Goal: Transaction & Acquisition: Purchase product/service

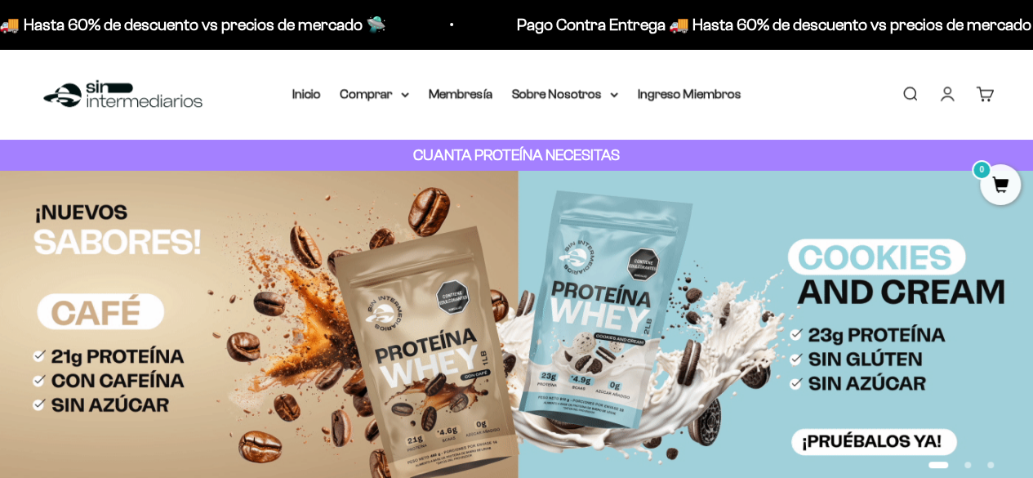
click at [572, 158] on strong "CUANTA PROTEÍNA NECESITAS" at bounding box center [516, 154] width 207 height 17
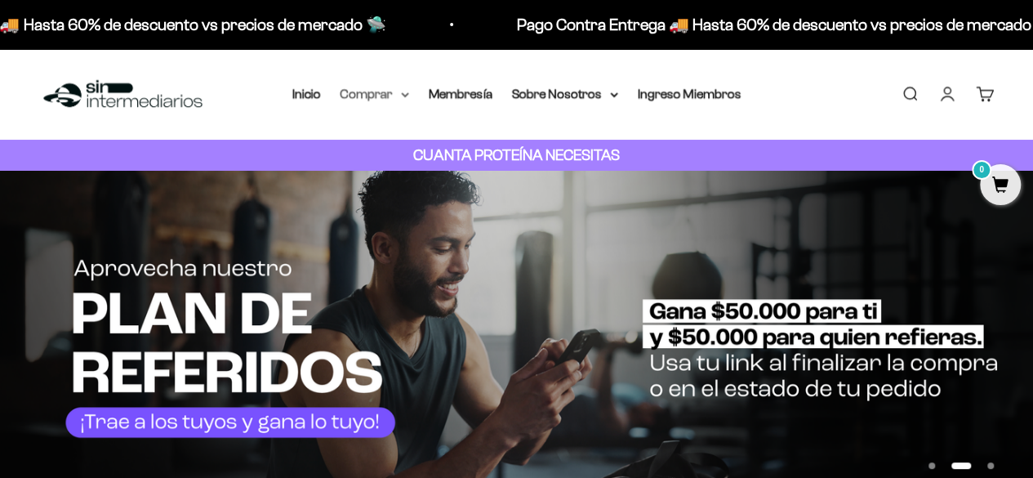
click at [403, 91] on summary "Comprar" at bounding box center [375, 93] width 69 height 21
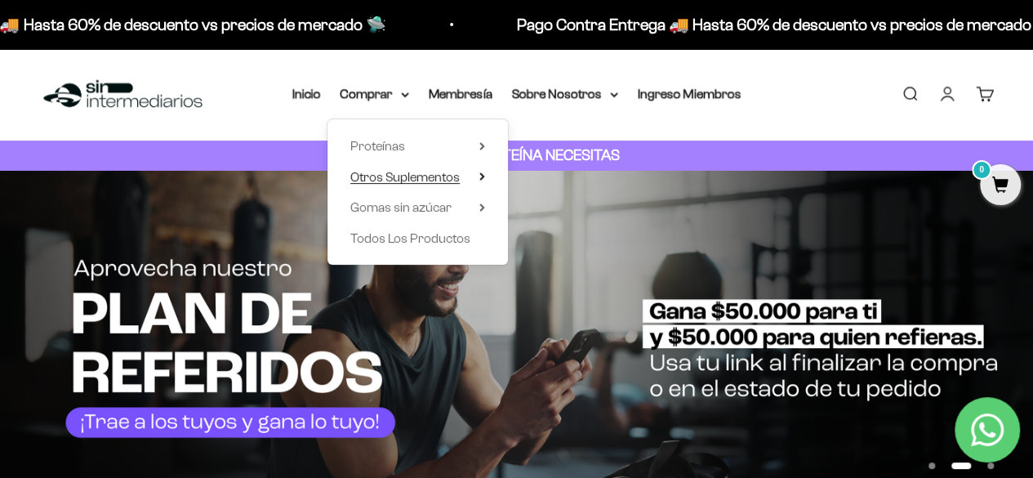
click at [423, 172] on span "Otros Suplementos" at bounding box center [404, 177] width 109 height 14
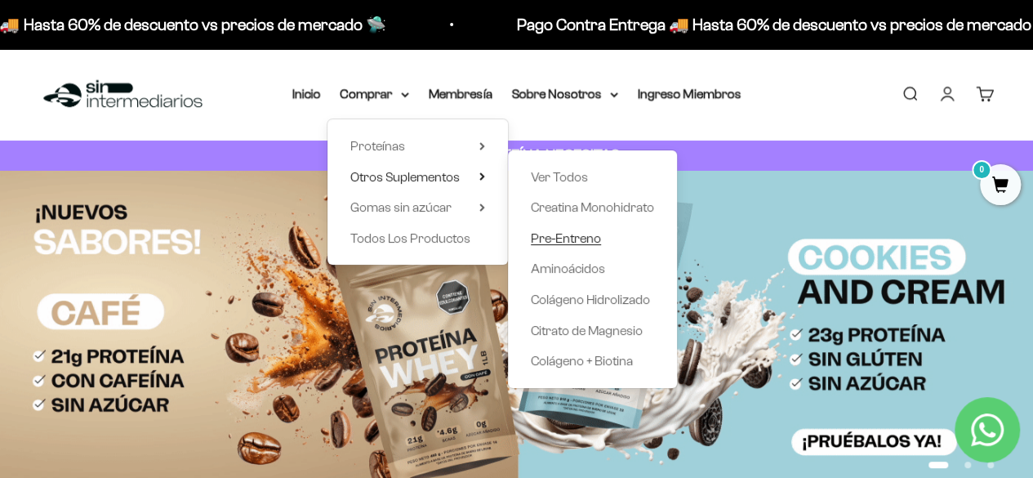
click at [586, 239] on span "Pre-Entreno" at bounding box center [566, 238] width 70 height 14
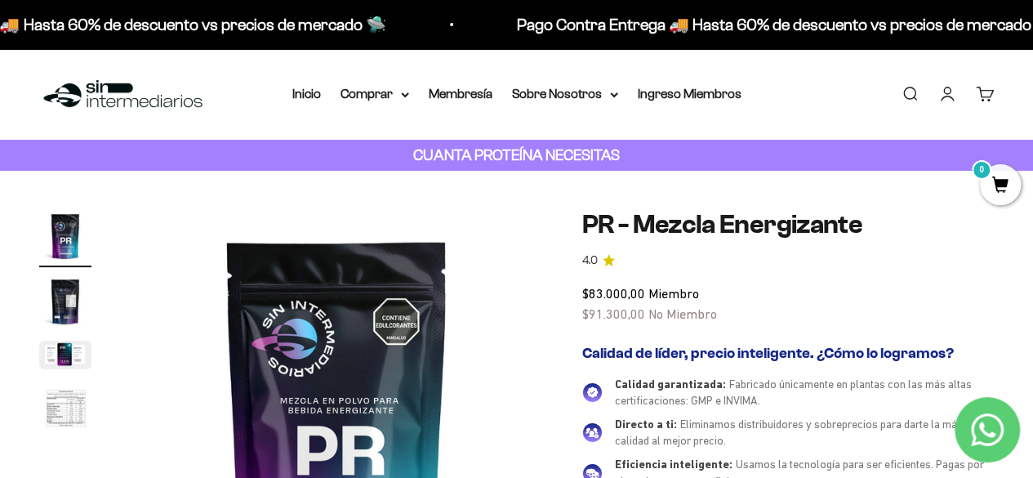
click at [57, 310] on img "Ir al artículo 2" at bounding box center [65, 301] width 52 height 52
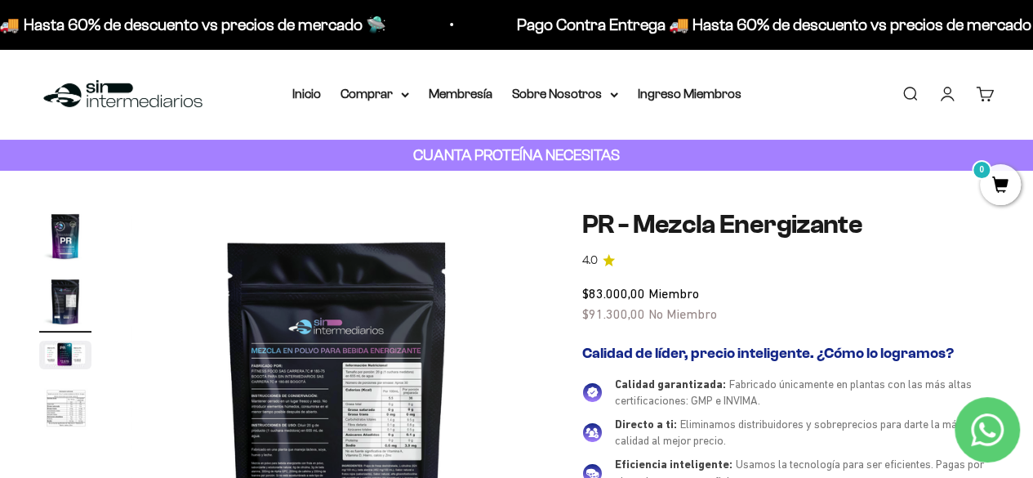
click at [55, 349] on img "Ir al artículo 3" at bounding box center [65, 355] width 52 height 29
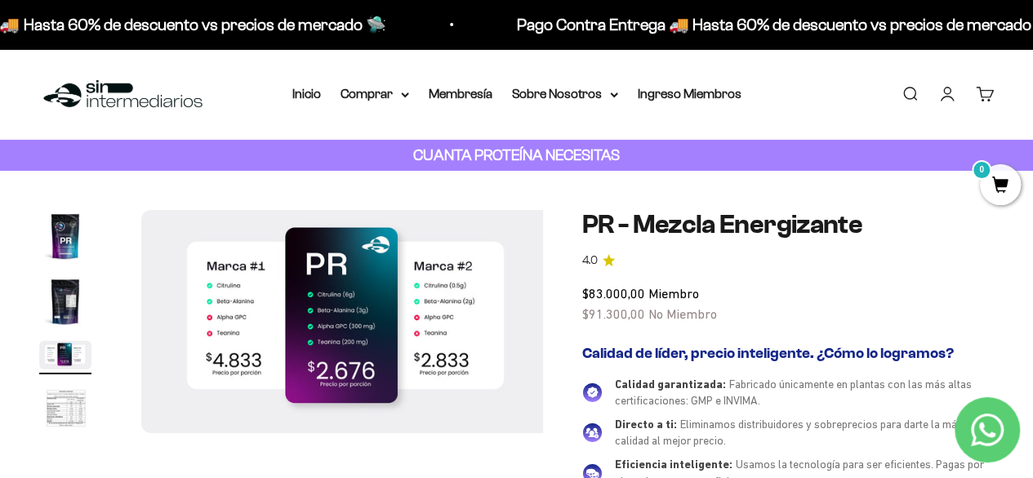
scroll to position [0, 843]
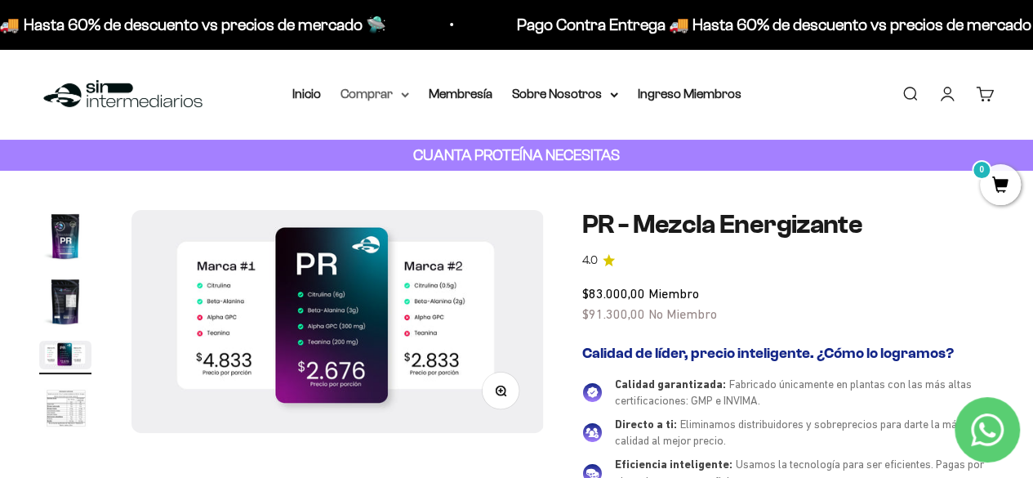
click at [401, 100] on summary "Comprar" at bounding box center [375, 93] width 69 height 21
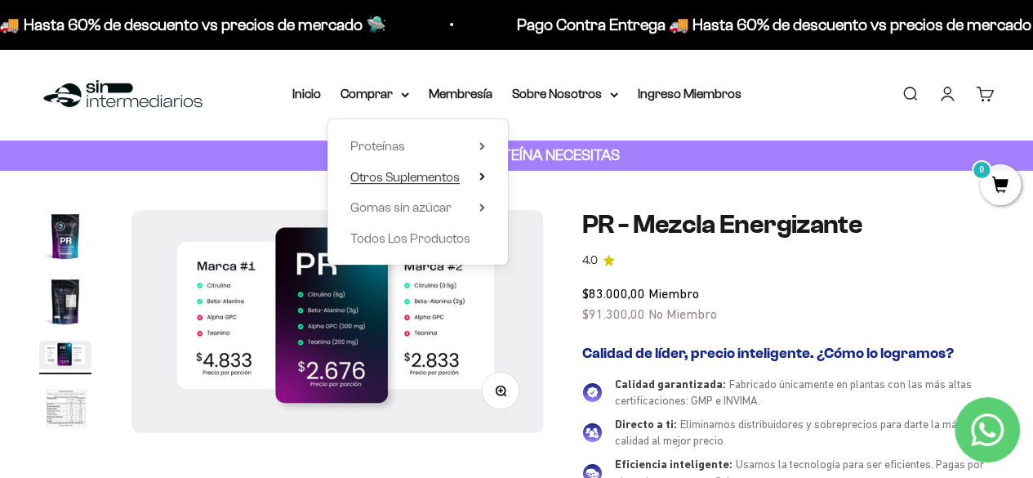
click at [483, 180] on icon at bounding box center [482, 176] width 6 height 8
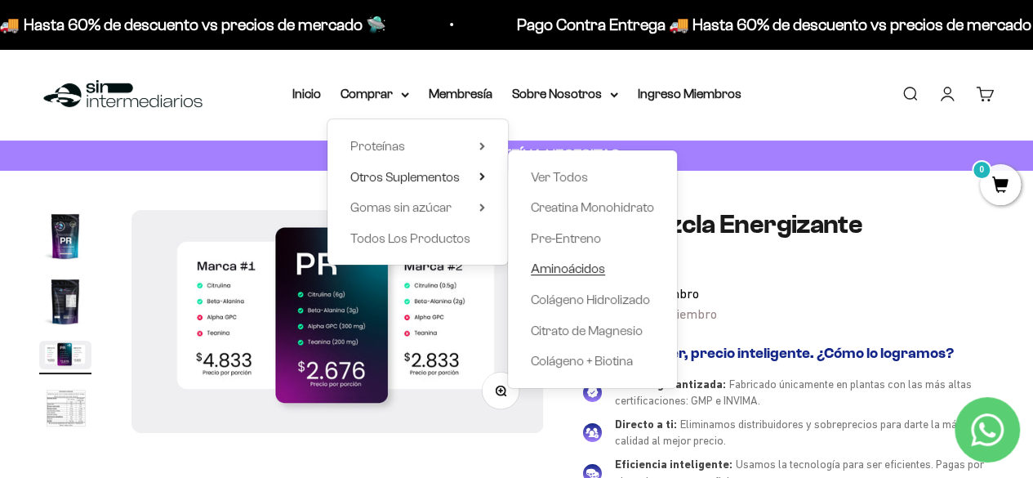
click at [577, 265] on span "Aminoácidos" at bounding box center [568, 268] width 74 height 14
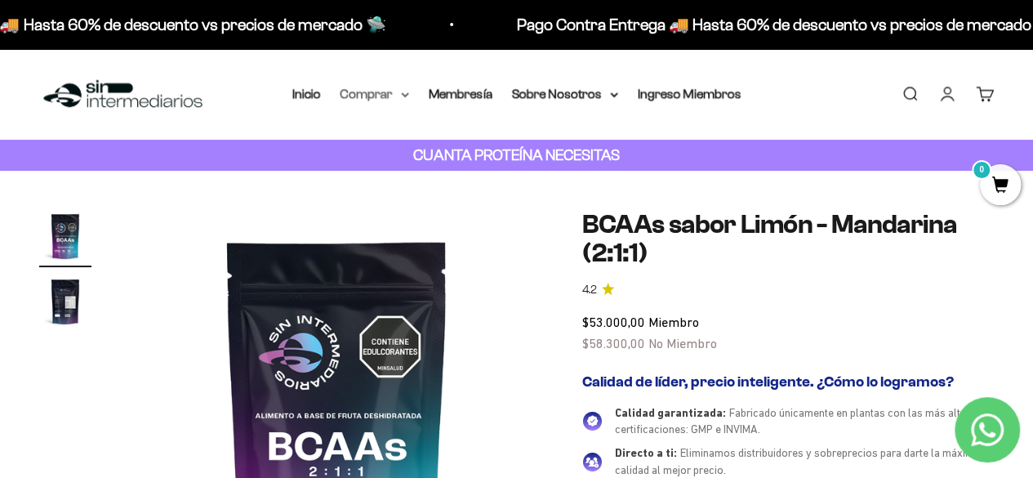
click at [392, 96] on summary "Comprar" at bounding box center [375, 93] width 69 height 21
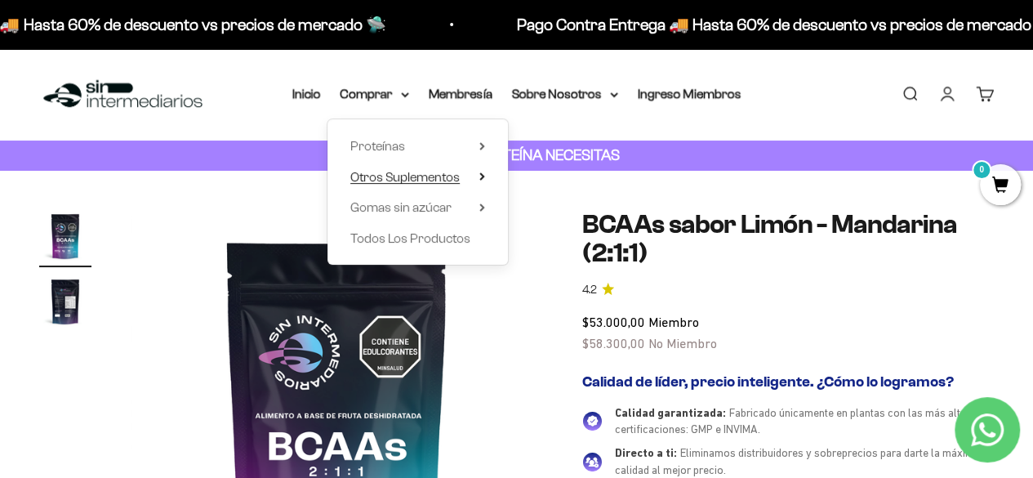
click at [419, 172] on span "Otros Suplementos" at bounding box center [404, 177] width 109 height 14
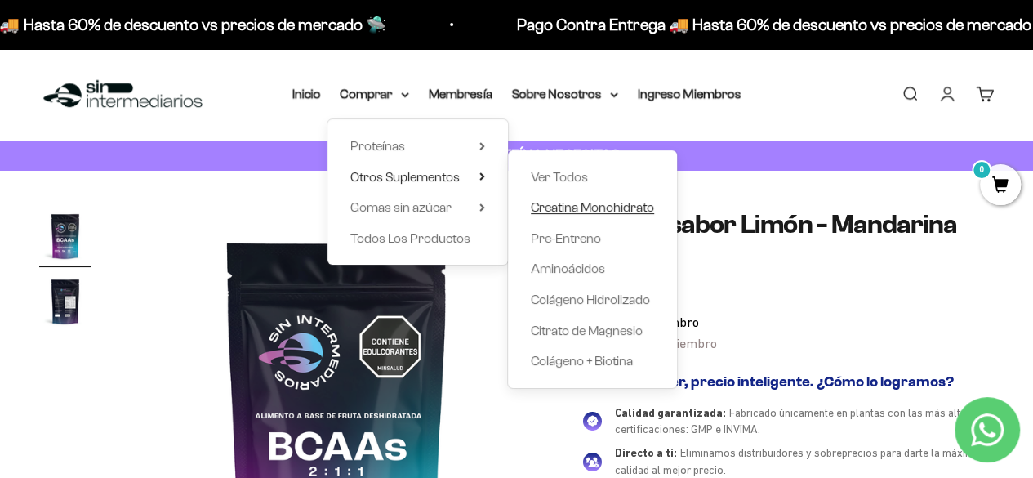
click at [581, 202] on span "Creatina Monohidrato" at bounding box center [592, 207] width 123 height 14
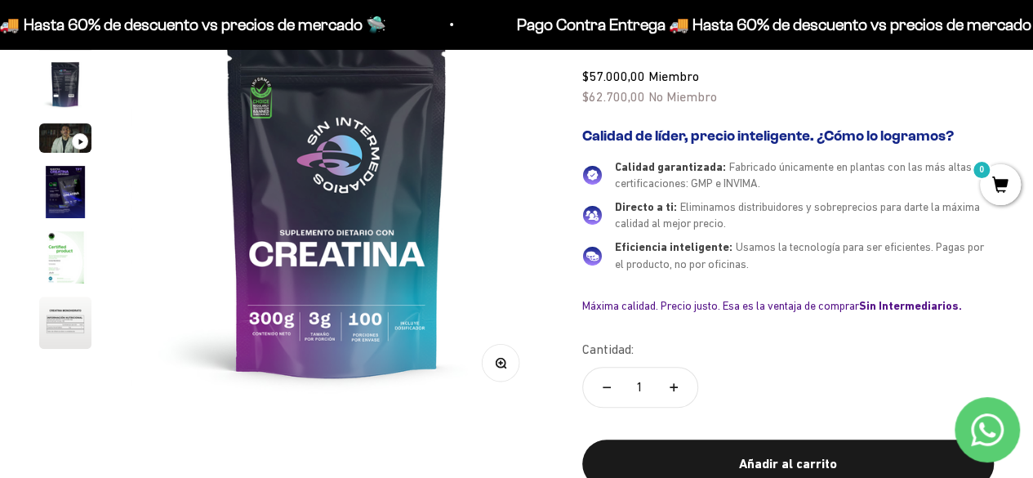
scroll to position [109, 0]
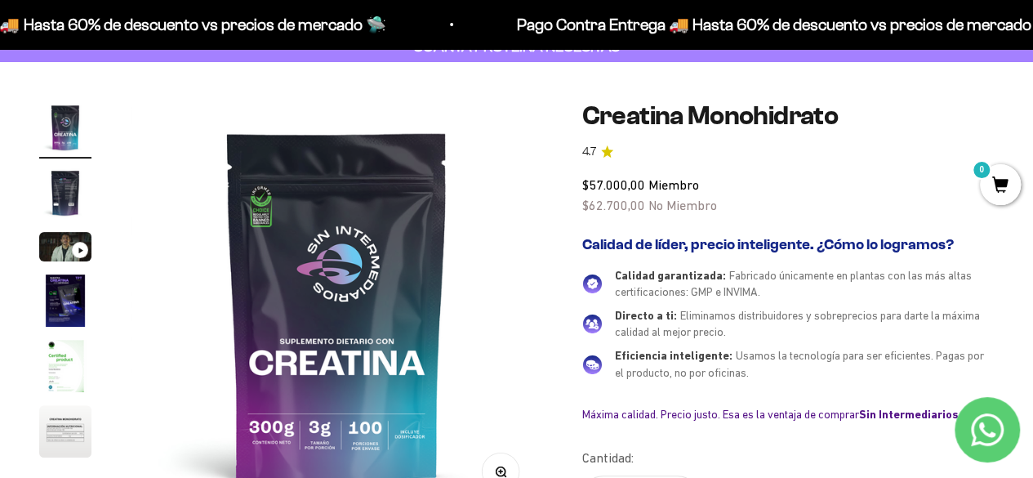
click at [47, 176] on img "Ir al artículo 2" at bounding box center [65, 193] width 52 height 52
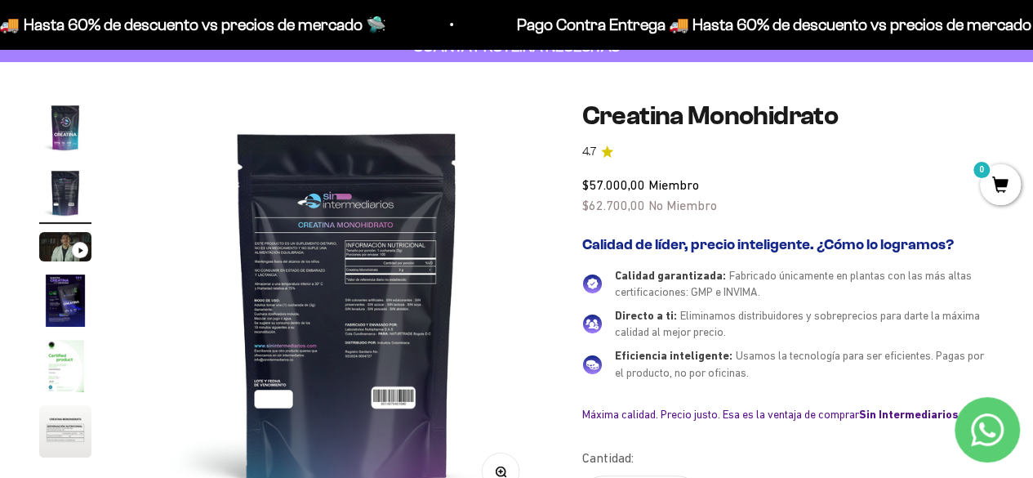
scroll to position [0, 421]
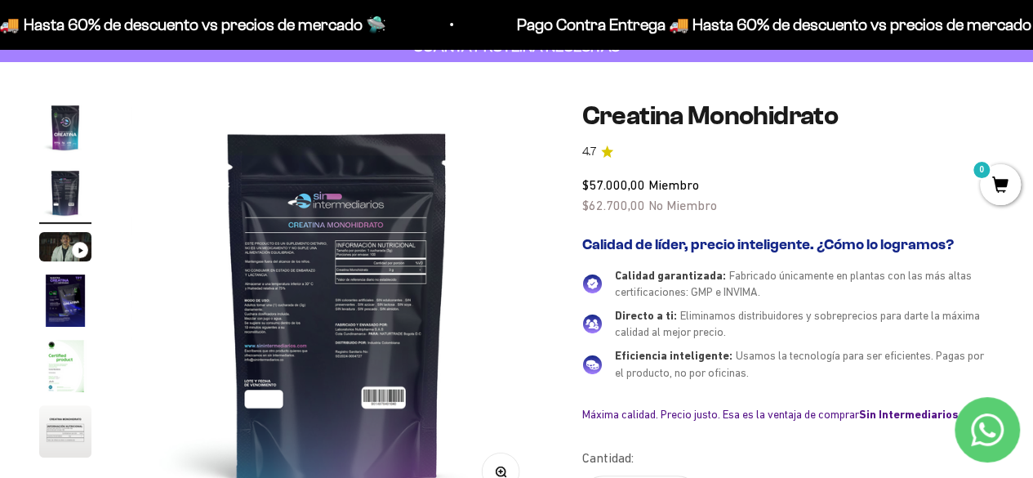
click at [310, 236] on img at bounding box center [337, 307] width 412 height 412
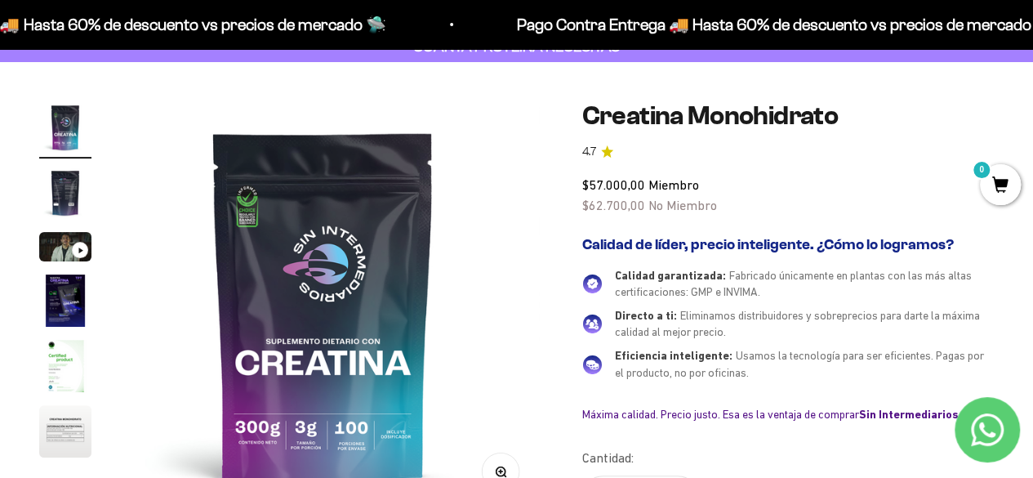
scroll to position [0, 0]
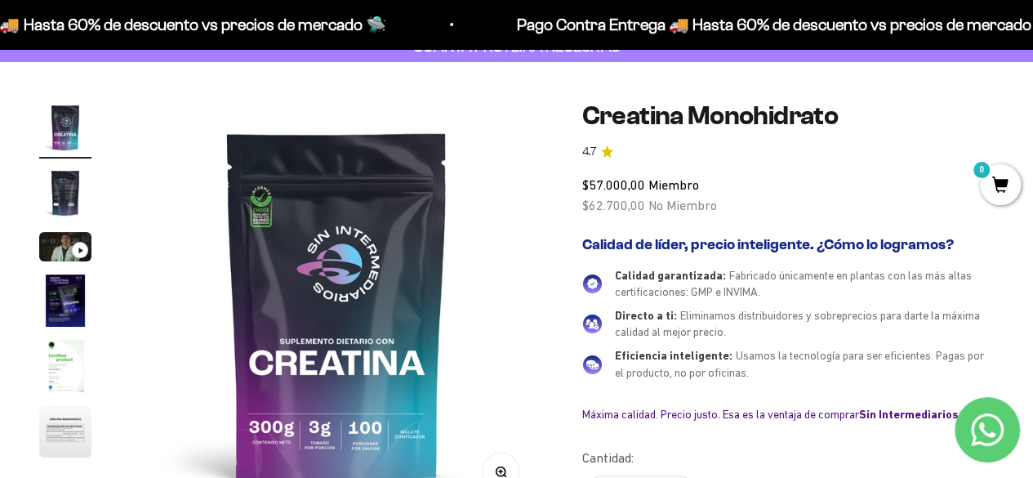
click at [68, 184] on img "Ir al artículo 2" at bounding box center [65, 193] width 52 height 52
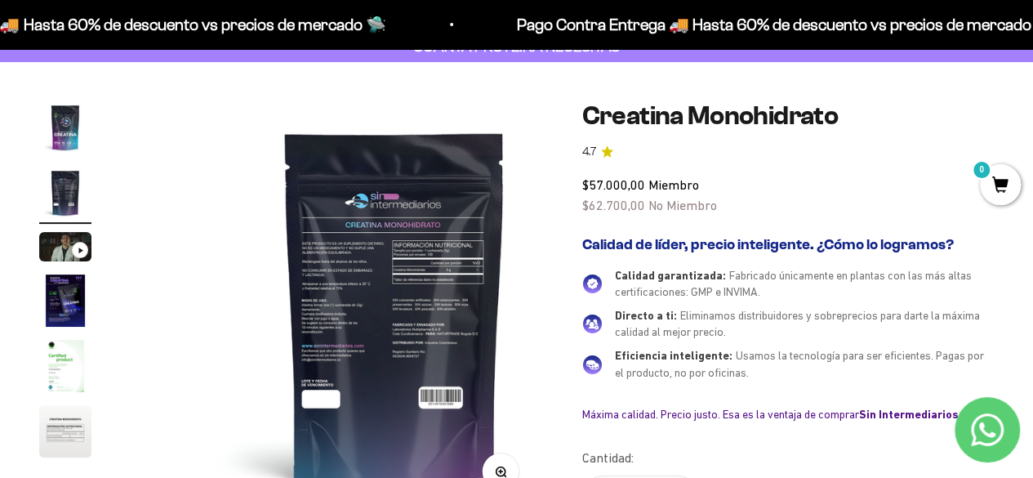
scroll to position [0, 421]
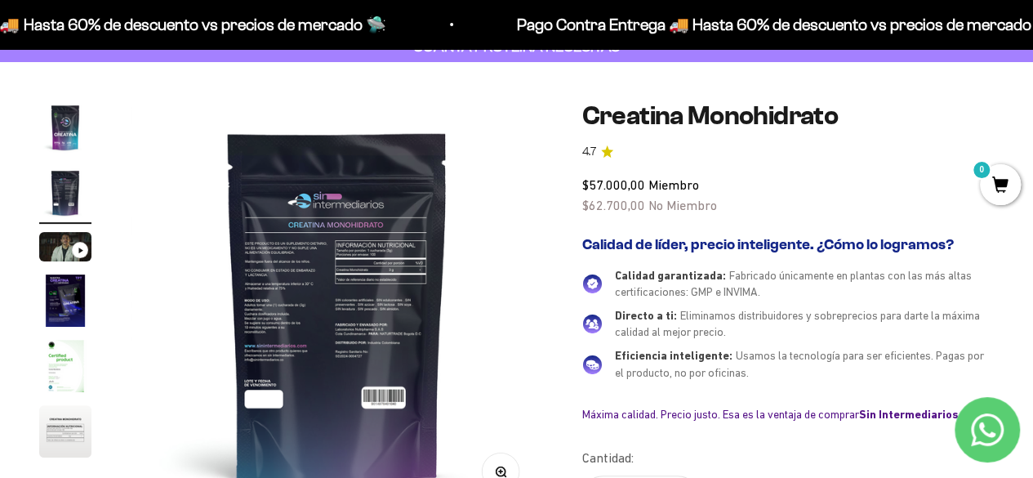
click at [505, 471] on icon "button" at bounding box center [500, 471] width 11 height 11
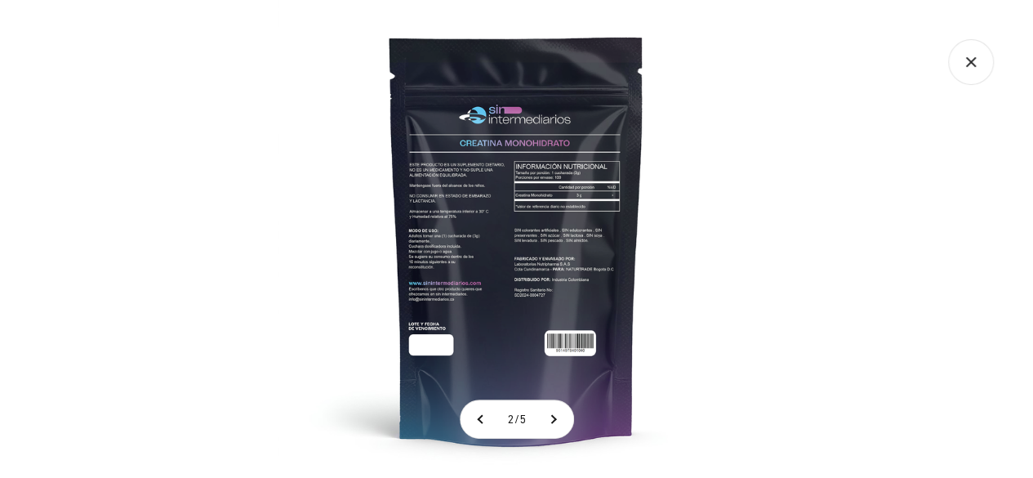
click at [485, 185] on img at bounding box center [517, 239] width 478 height 478
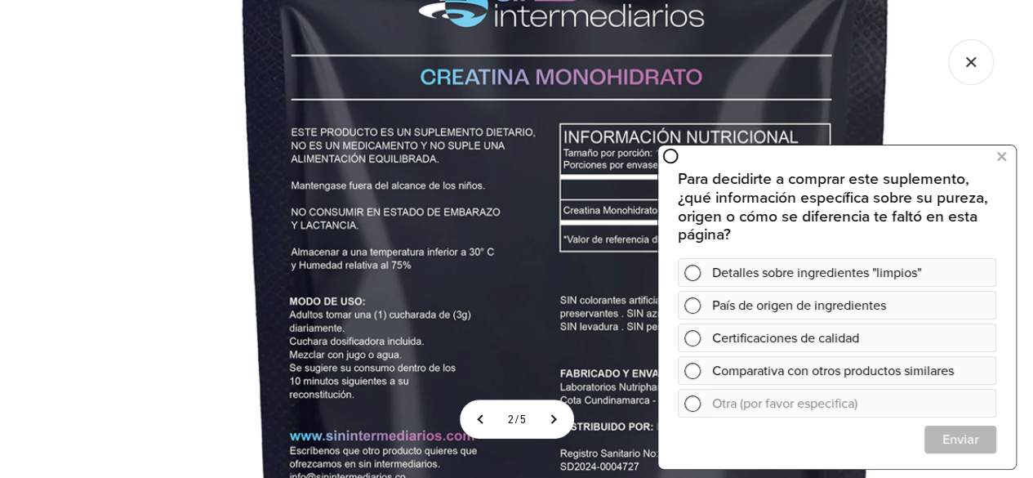
scroll to position [217, 0]
click at [1005, 158] on icon at bounding box center [1001, 155] width 9 height 21
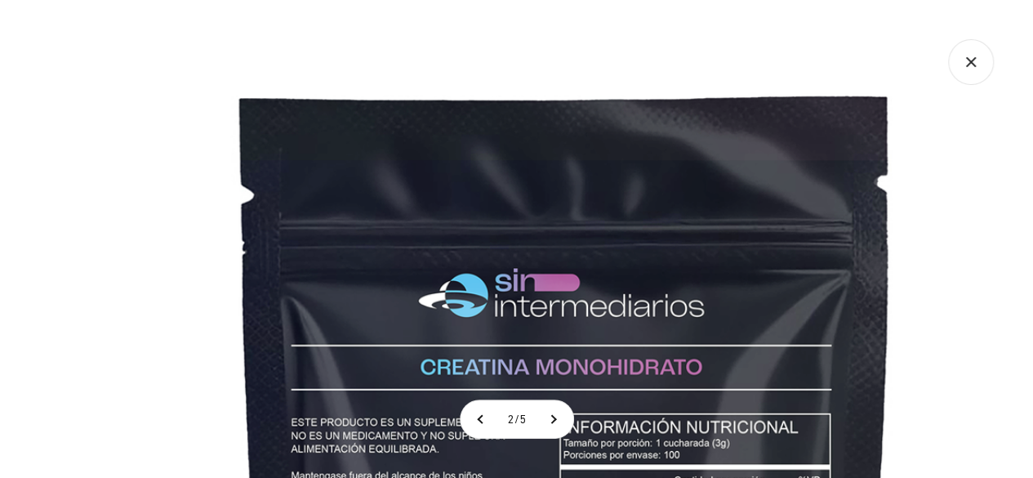
click at [964, 60] on icon "Cerrar galería" at bounding box center [971, 62] width 46 height 46
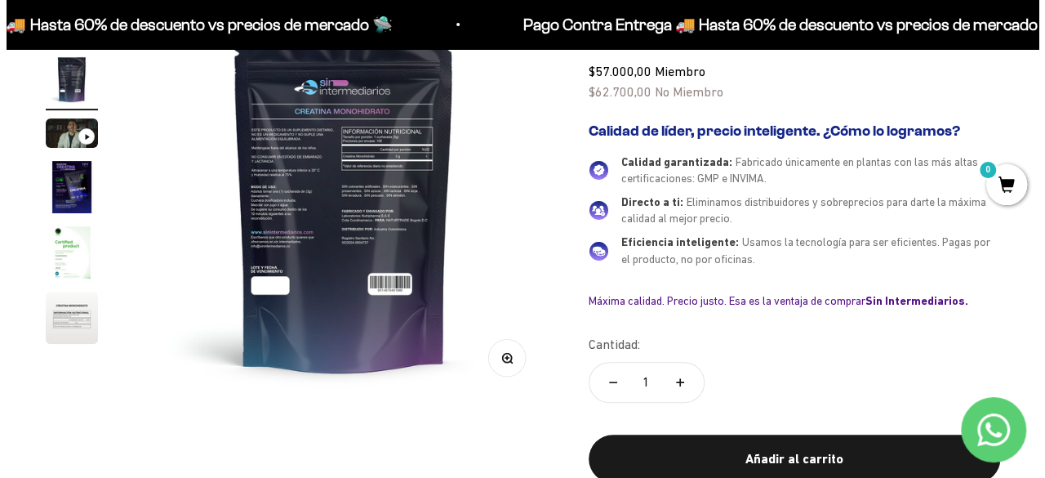
scroll to position [327, 0]
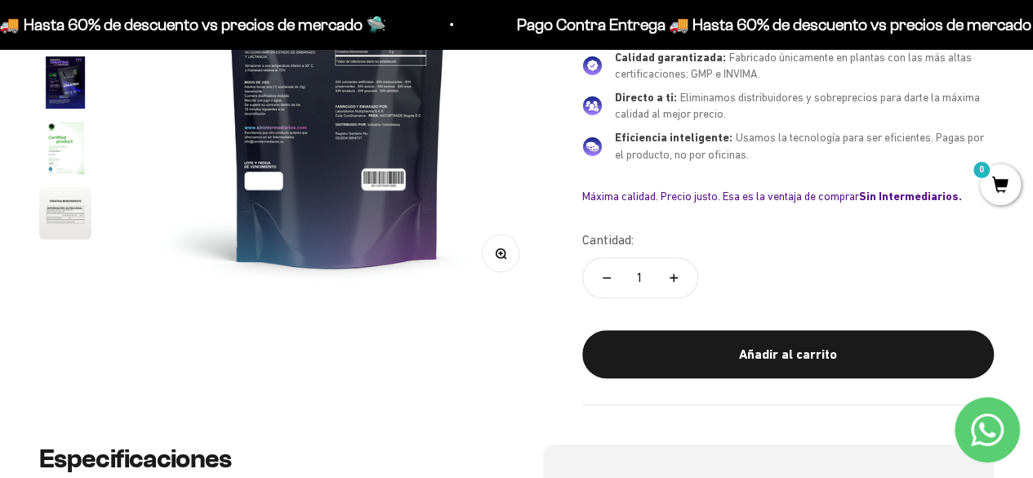
click at [791, 347] on div "Añadir al carrito" at bounding box center [788, 354] width 346 height 21
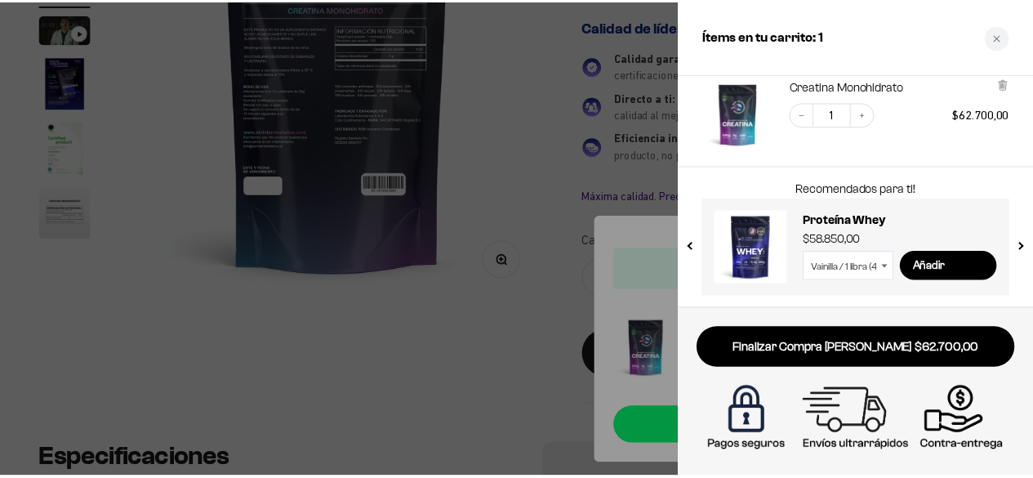
scroll to position [0, 0]
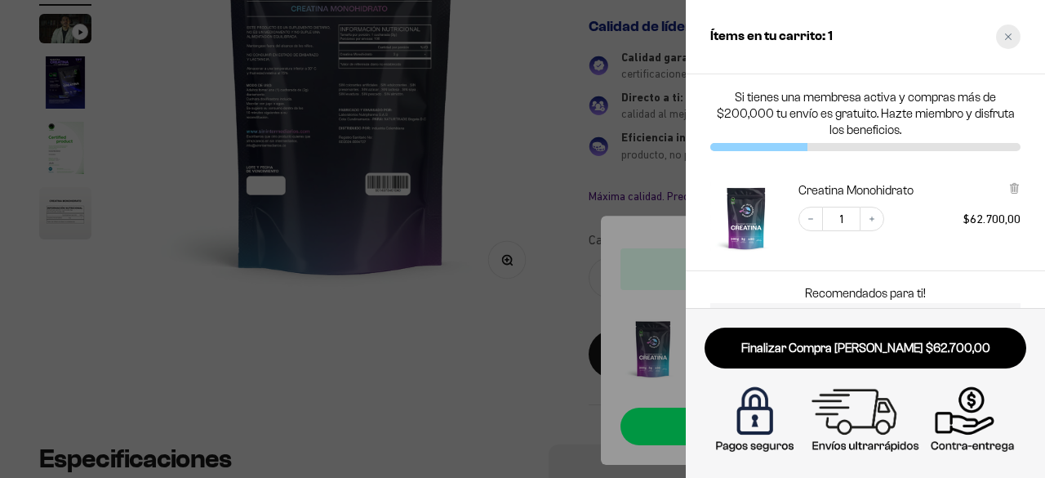
click at [1010, 35] on icon "Close cart" at bounding box center [1008, 36] width 7 height 7
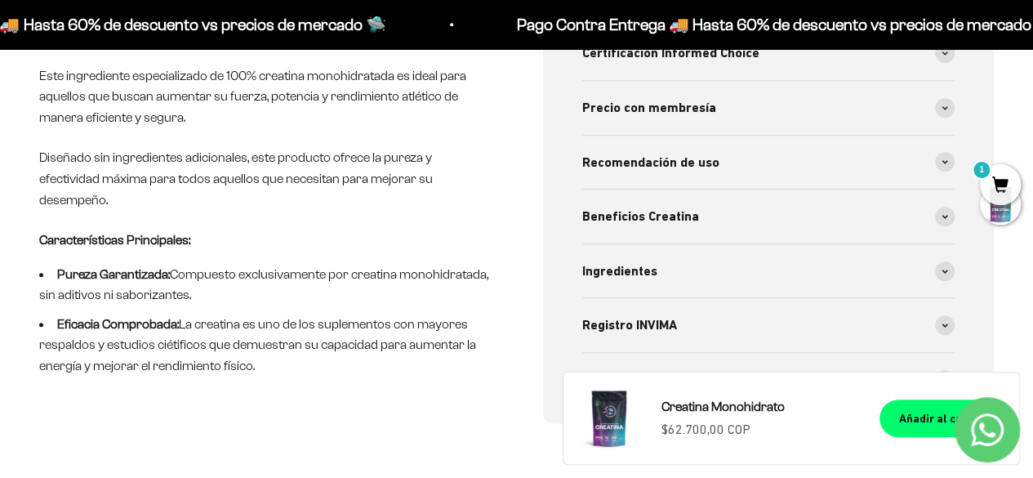
scroll to position [653, 0]
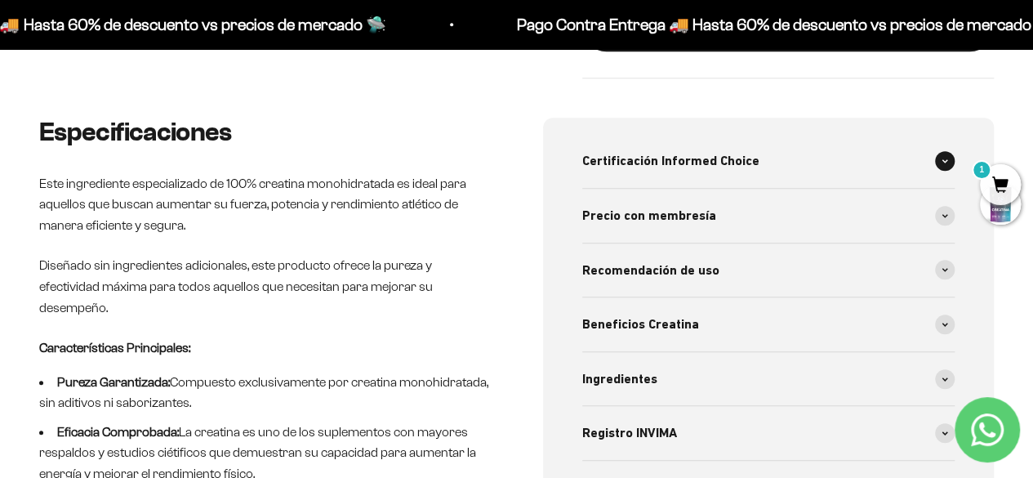
click at [706, 161] on span "Certificación Informed Choice" at bounding box center [670, 160] width 177 height 21
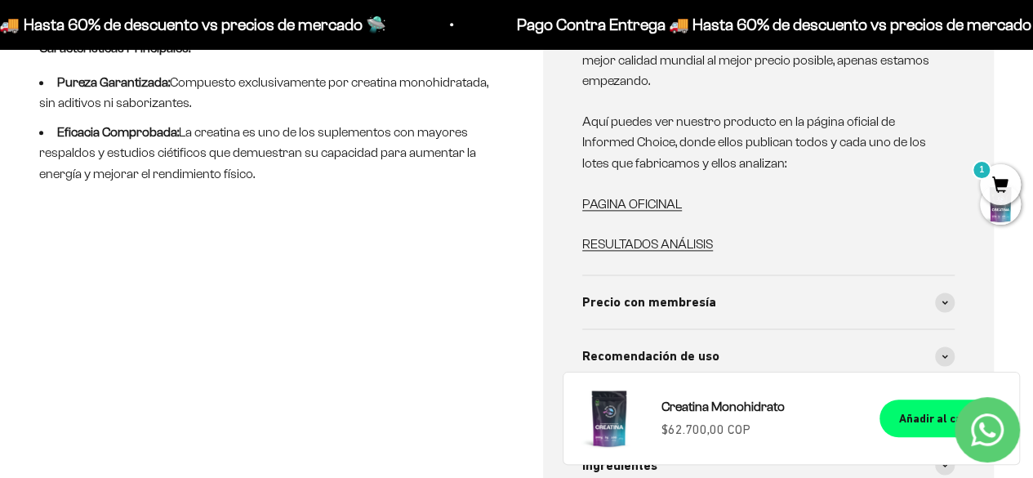
scroll to position [980, 0]
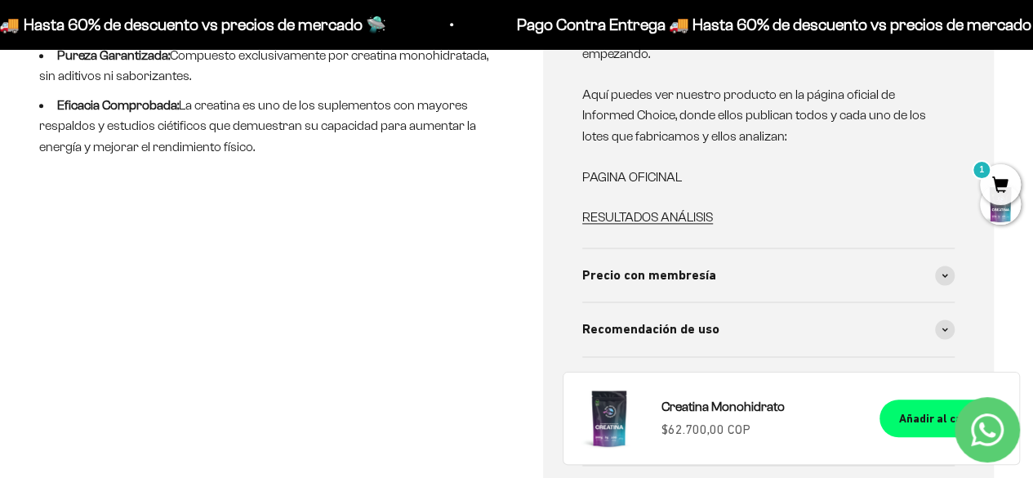
click at [619, 171] on link "PAGINA OFICINAL" at bounding box center [632, 177] width 100 height 14
click at [683, 216] on link "RESULTADOS ANÁLISIS" at bounding box center [647, 217] width 131 height 14
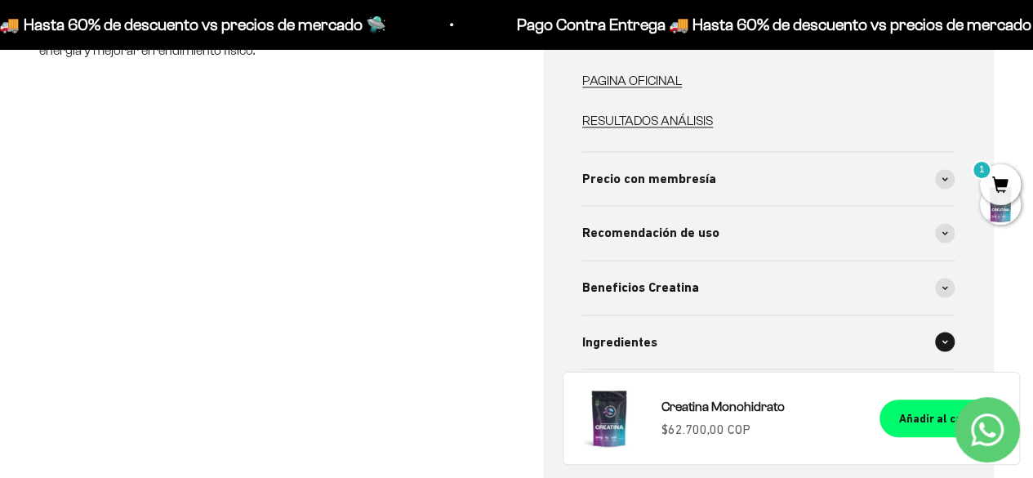
scroll to position [1197, 0]
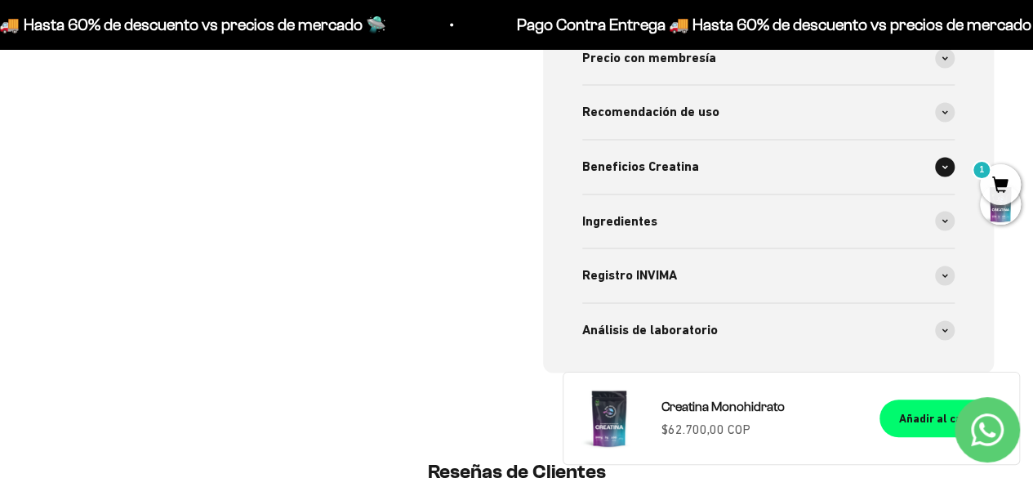
click at [709, 167] on div "Beneficios Creatina" at bounding box center [768, 167] width 373 height 54
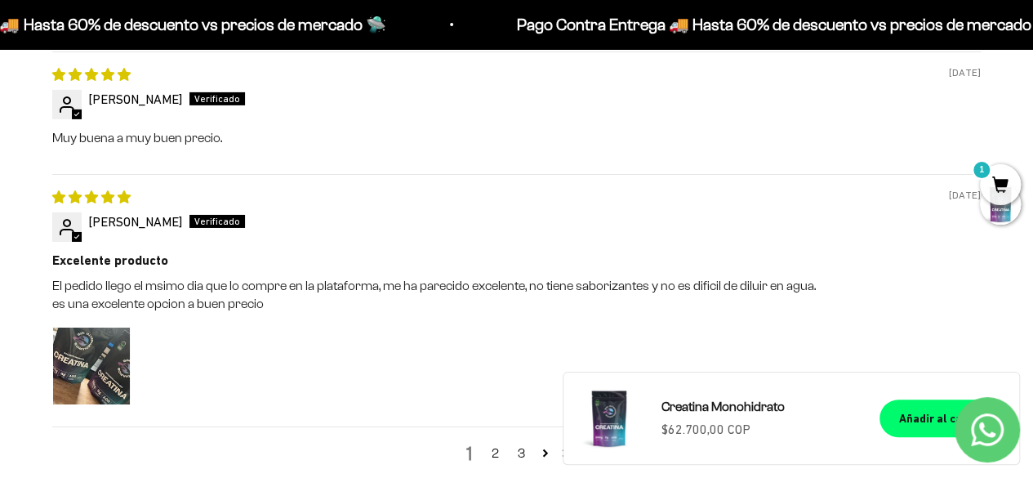
scroll to position [2831, 0]
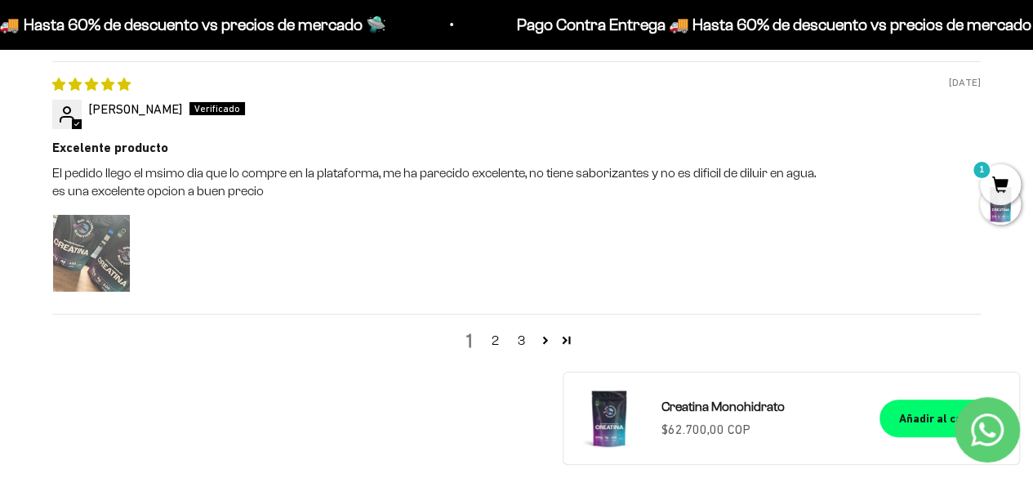
click at [116, 247] on img "Link to user picture 1" at bounding box center [91, 253] width 77 height 77
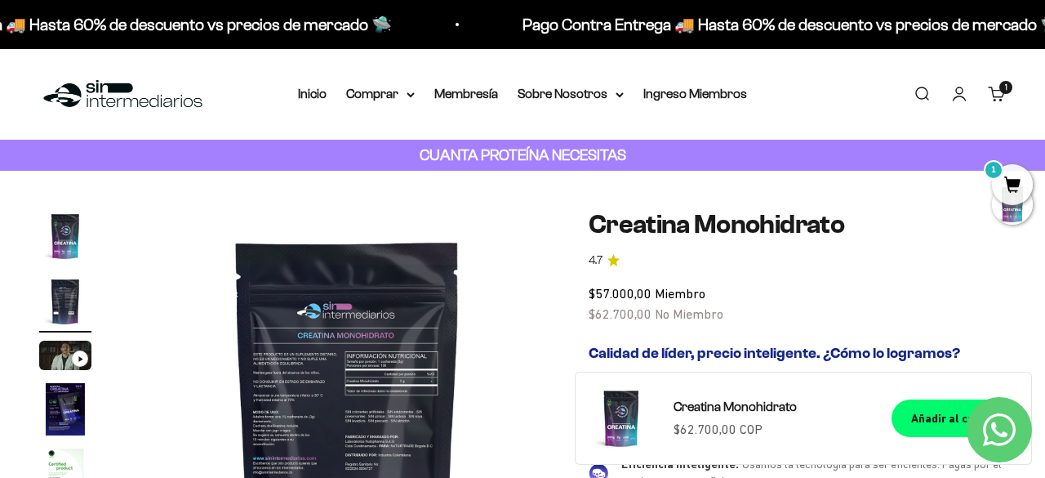
scroll to position [0, 428]
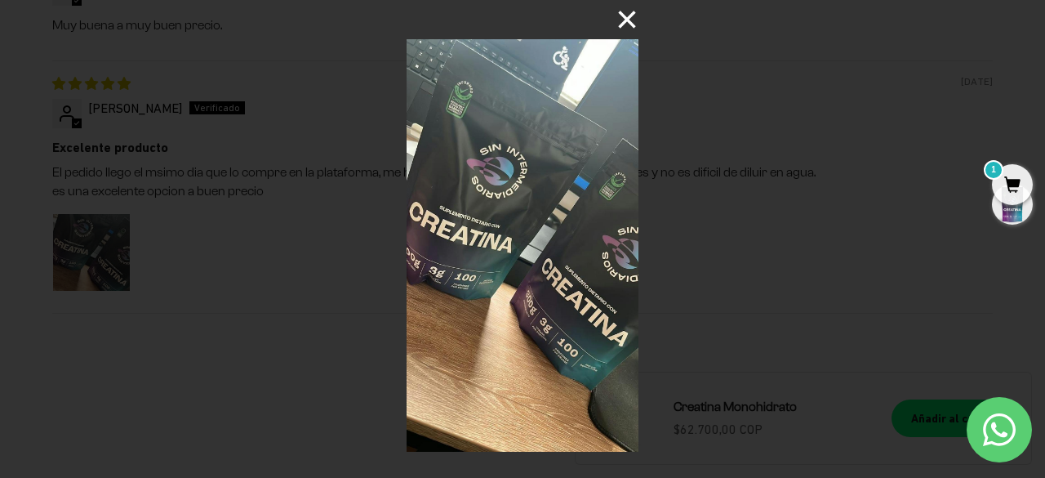
click at [627, 20] on button "×" at bounding box center [618, 19] width 39 height 39
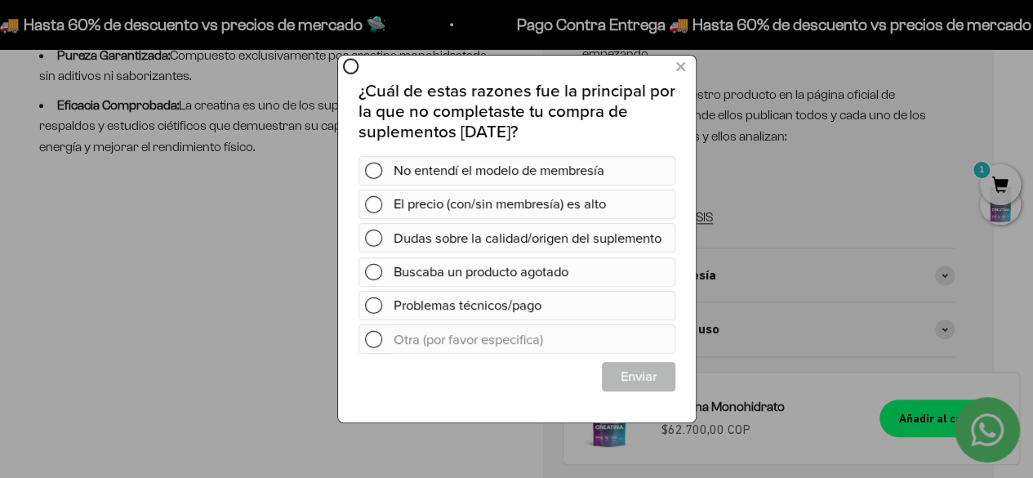
scroll to position [0, 0]
click at [678, 74] on icon at bounding box center [679, 67] width 9 height 22
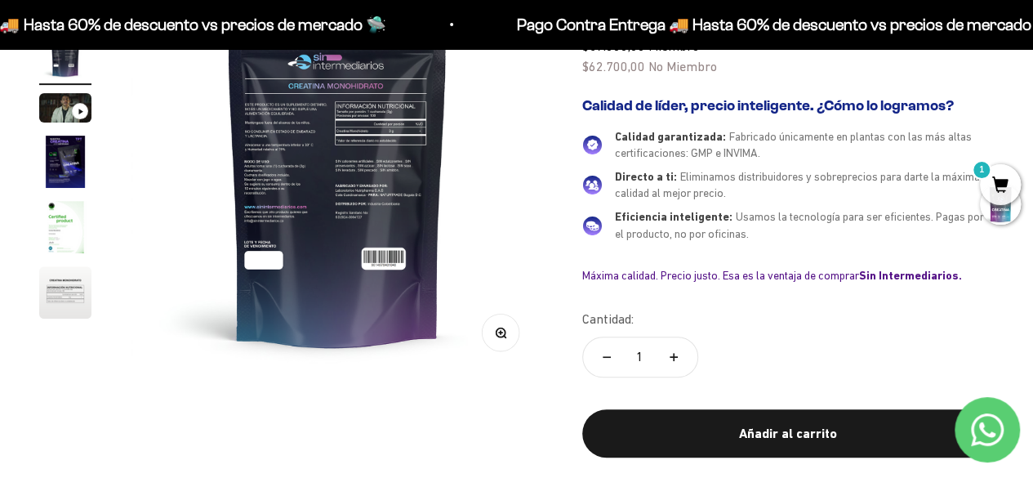
scroll to position [109, 0]
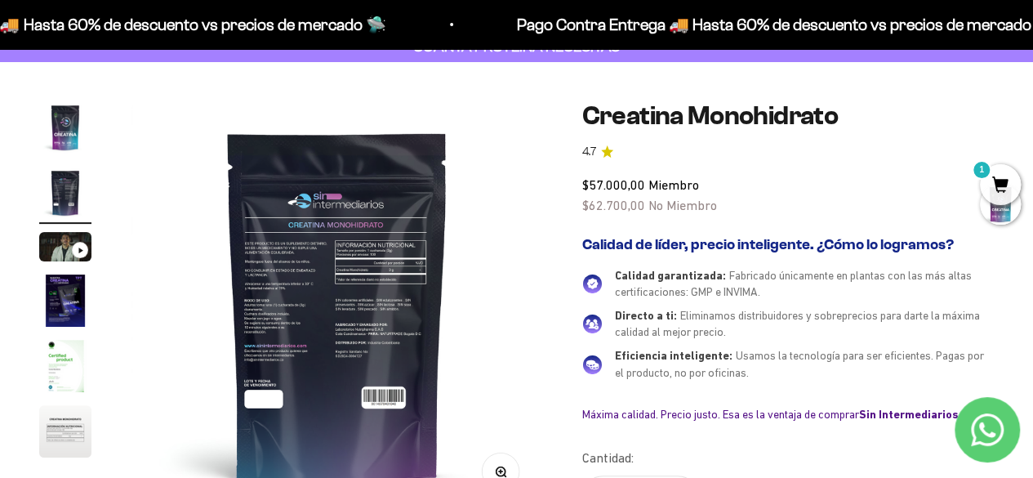
click at [47, 137] on img "Ir al artículo 1" at bounding box center [65, 127] width 52 height 52
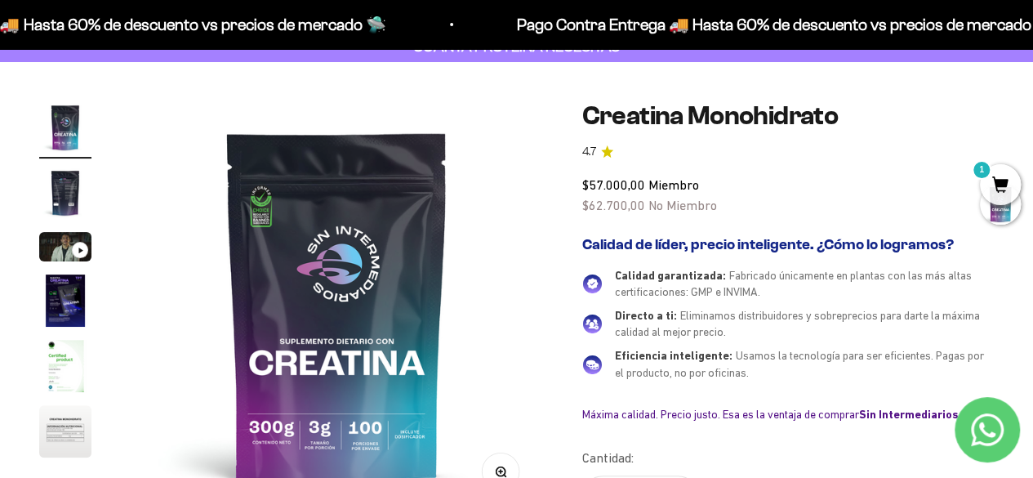
scroll to position [0, 0]
click at [382, 373] on img at bounding box center [337, 307] width 412 height 412
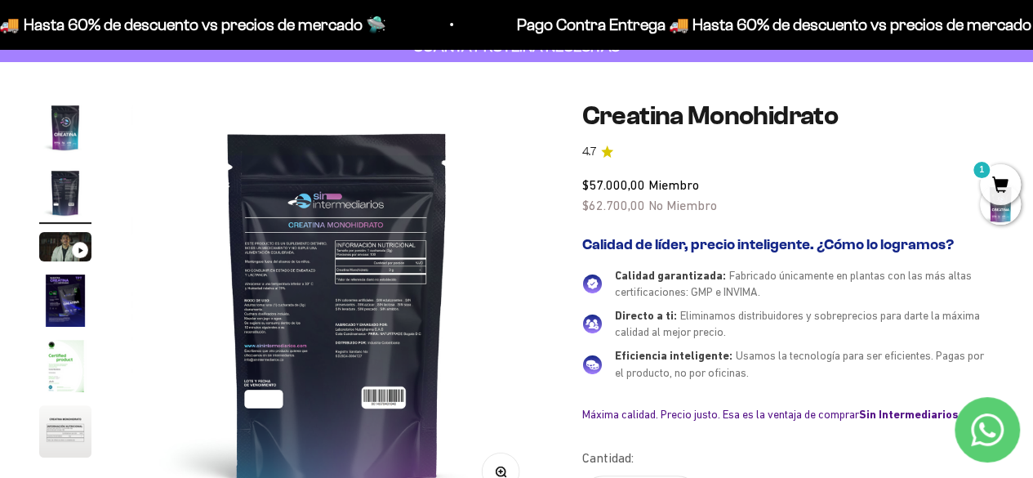
click at [52, 124] on img "Ir al artículo 1" at bounding box center [65, 127] width 52 height 52
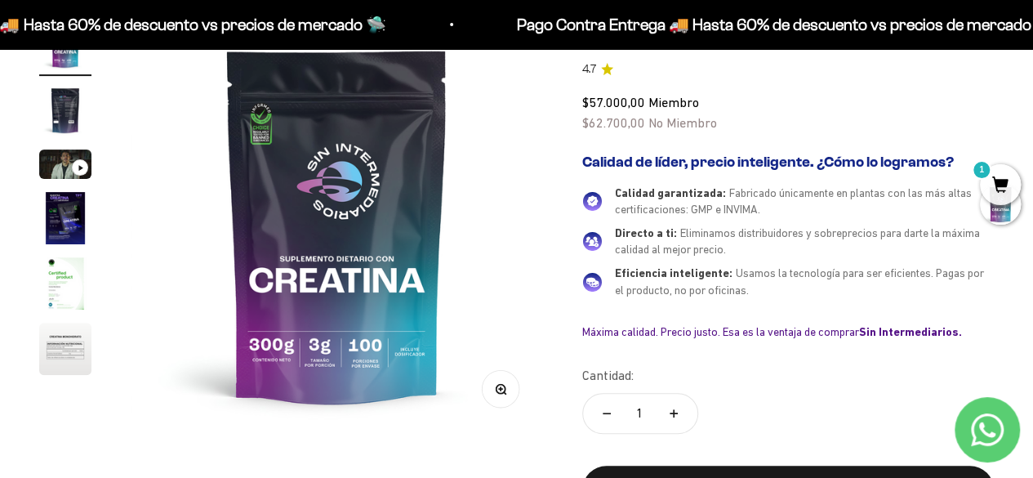
scroll to position [217, 0]
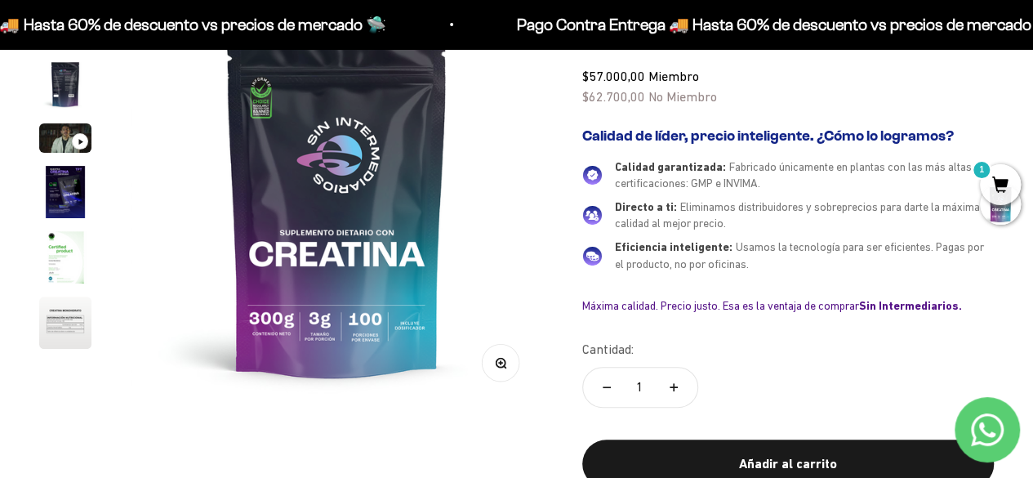
click at [508, 372] on button "Zoom" at bounding box center [500, 362] width 37 height 37
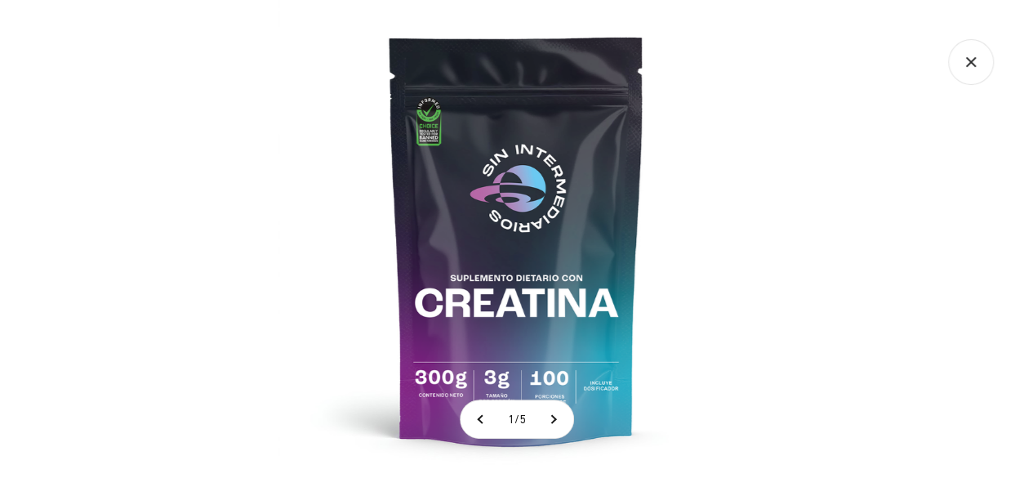
click at [608, 351] on img at bounding box center [517, 239] width 478 height 478
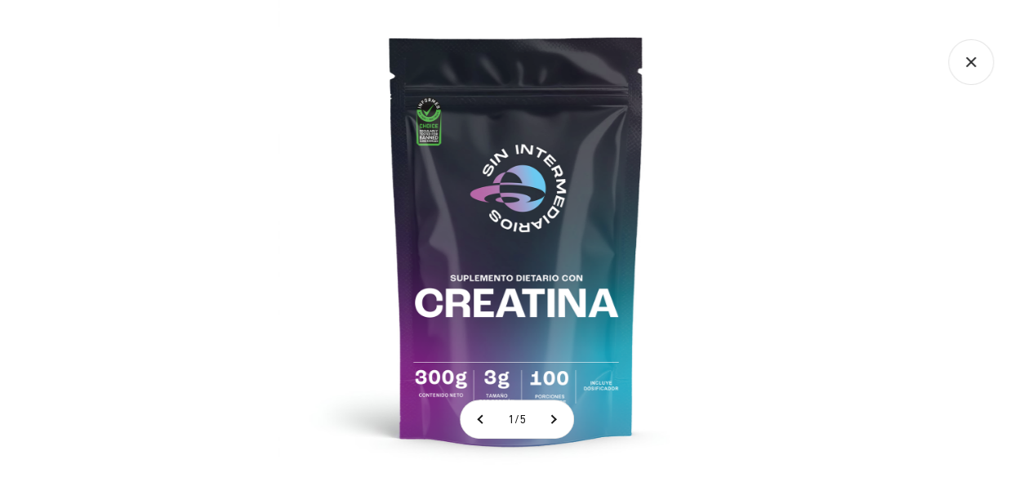
click at [981, 69] on icon "Cerrar galería" at bounding box center [971, 62] width 46 height 46
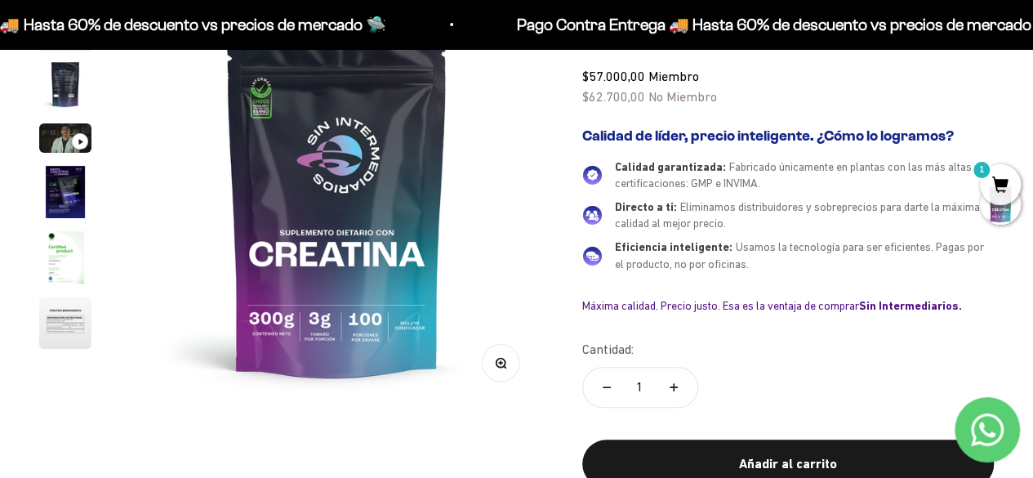
click at [983, 424] on icon "Contact us on WhatsApp" at bounding box center [987, 429] width 33 height 33
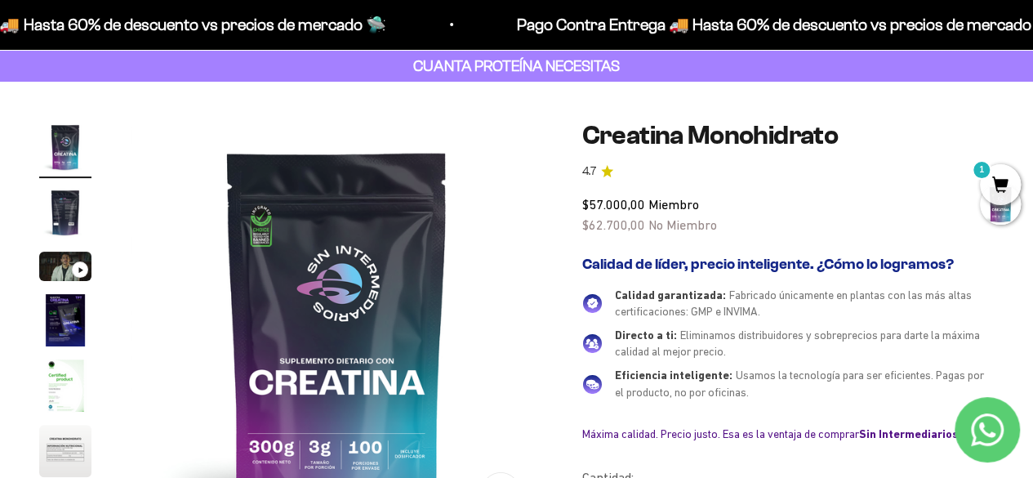
scroll to position [0, 0]
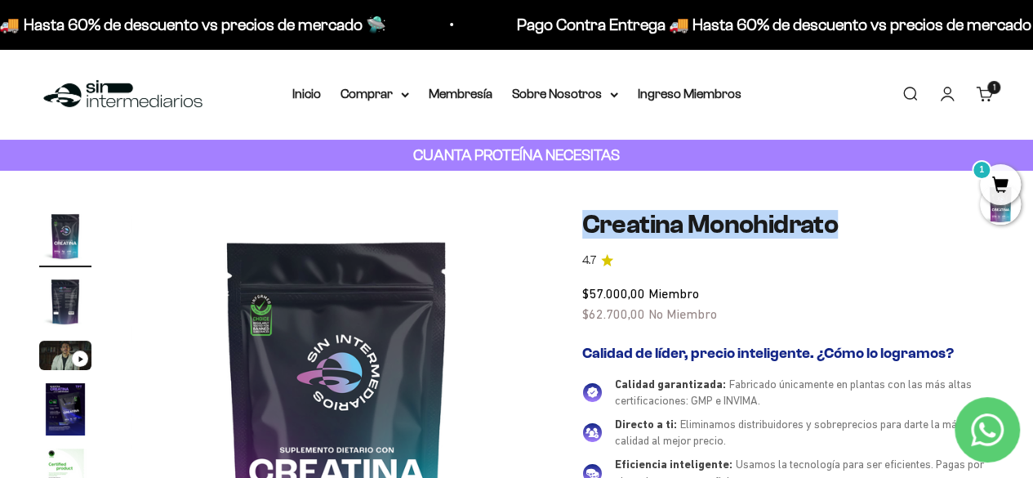
drag, startPoint x: 842, startPoint y: 228, endPoint x: 576, endPoint y: 225, distance: 266.3
click at [576, 225] on div "Zoom Ir al artículo 1 Ir al artículo 2 Ir al artículo 3 Ir al artículo 4 Ir al …" at bounding box center [516, 471] width 955 height 522
copy h1 "Creatina Monohidrato"
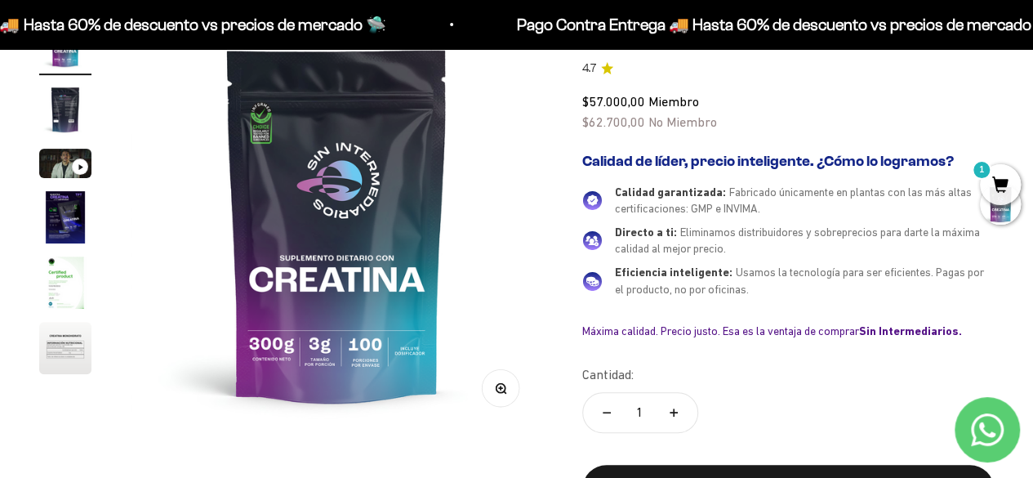
scroll to position [217, 0]
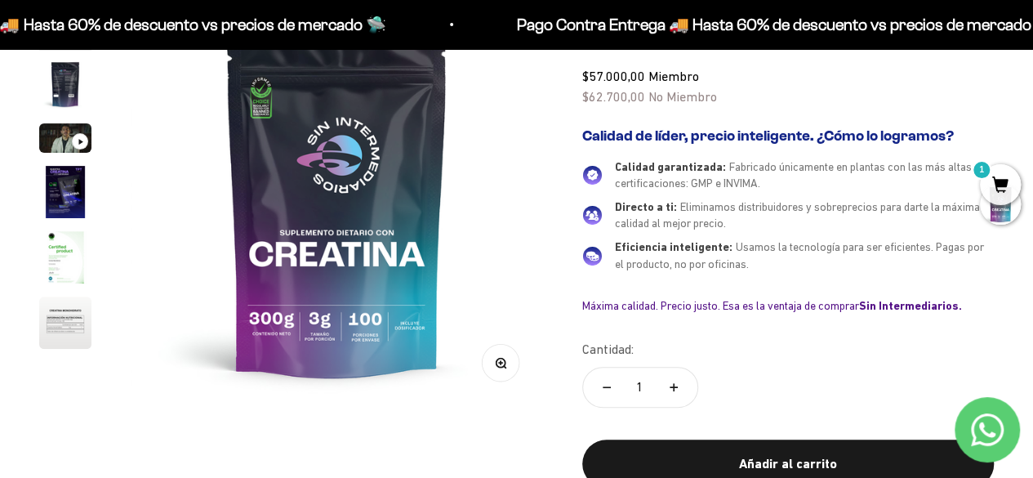
click at [62, 256] on img "Ir al artículo 5" at bounding box center [65, 257] width 52 height 52
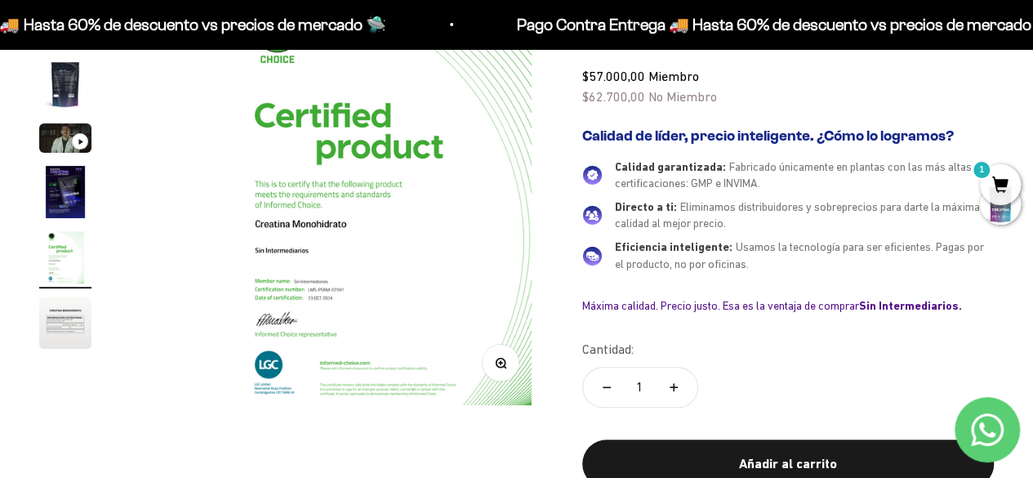
scroll to position [0, 1686]
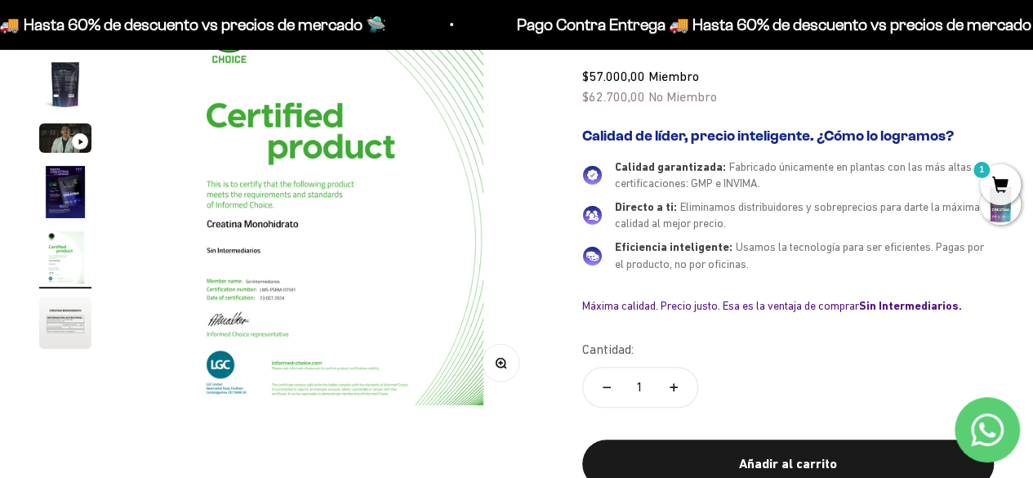
click at [65, 204] on img "Ir al artículo 4" at bounding box center [65, 192] width 52 height 52
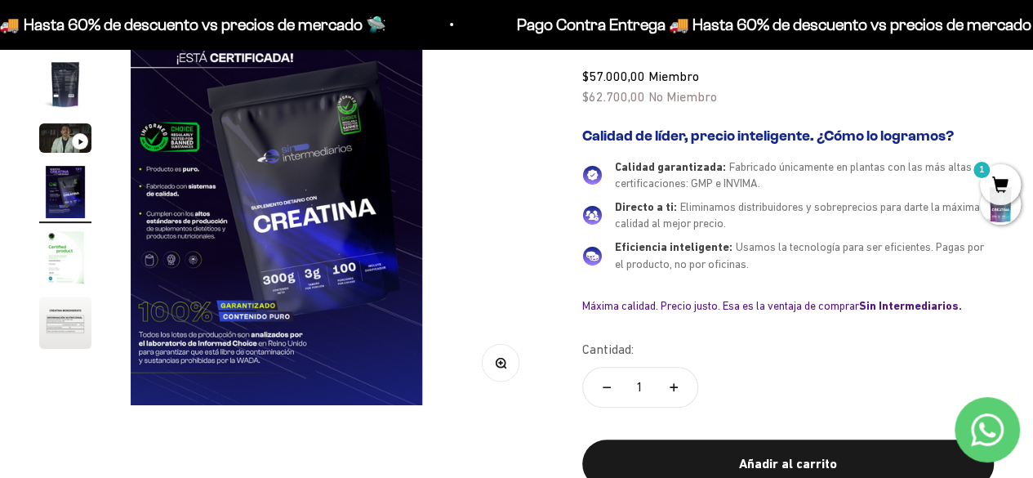
scroll to position [0, 1265]
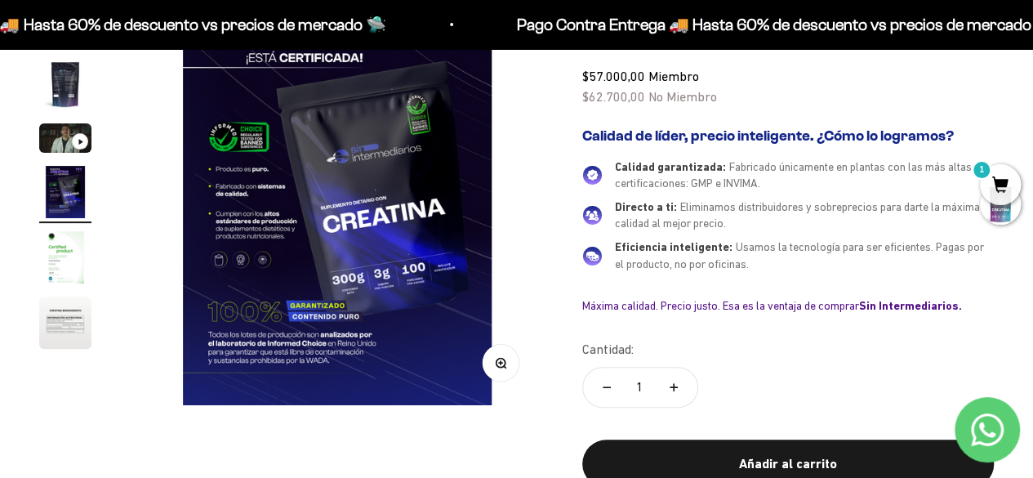
click at [509, 364] on button "Zoom" at bounding box center [500, 362] width 37 height 37
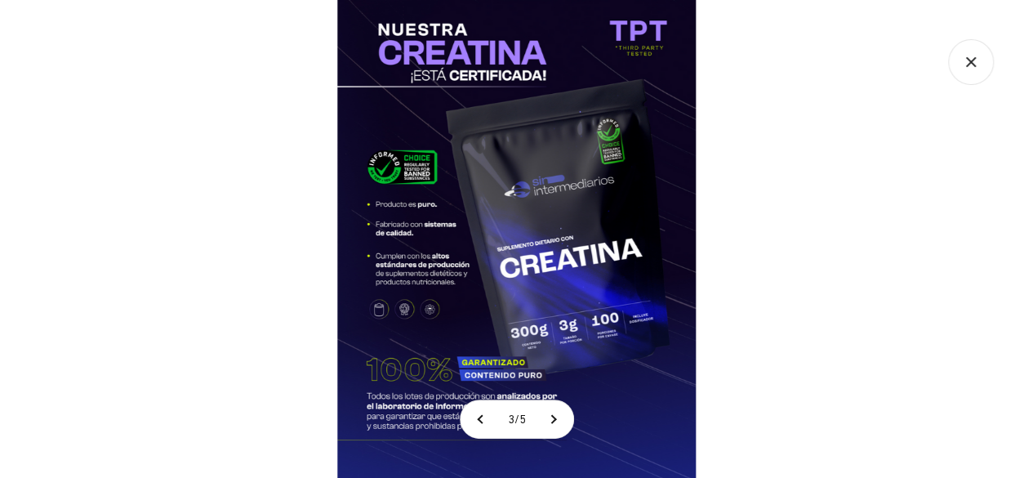
click at [967, 81] on icon "Cerrar galería" at bounding box center [971, 62] width 46 height 46
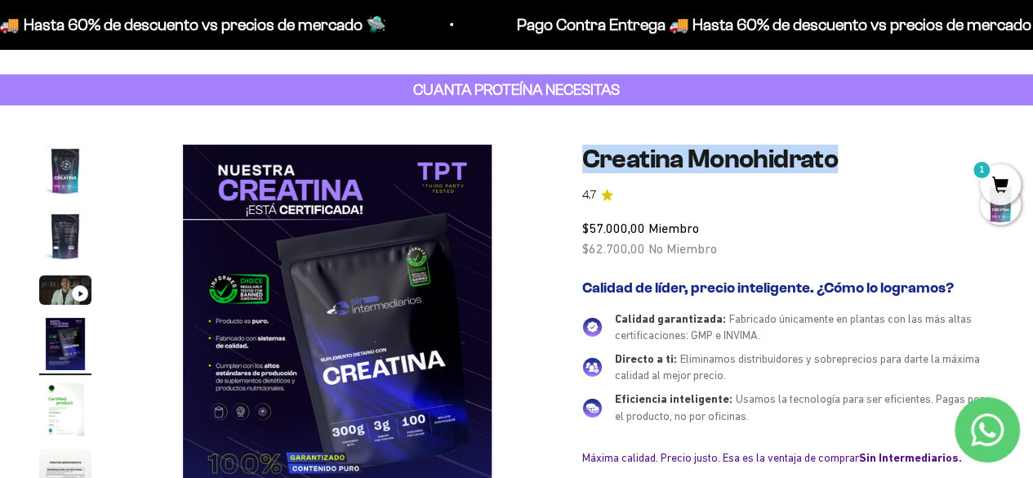
scroll to position [0, 0]
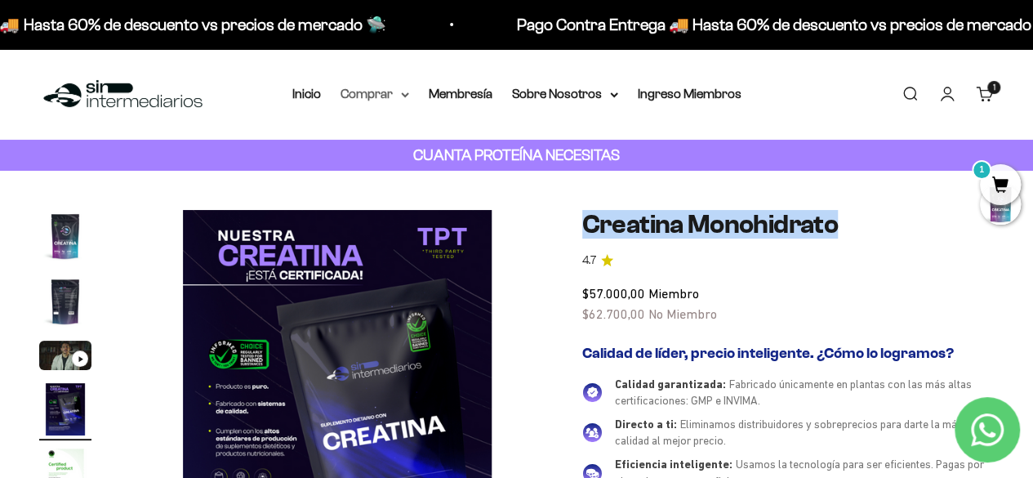
click at [400, 94] on summary "Comprar" at bounding box center [375, 93] width 69 height 21
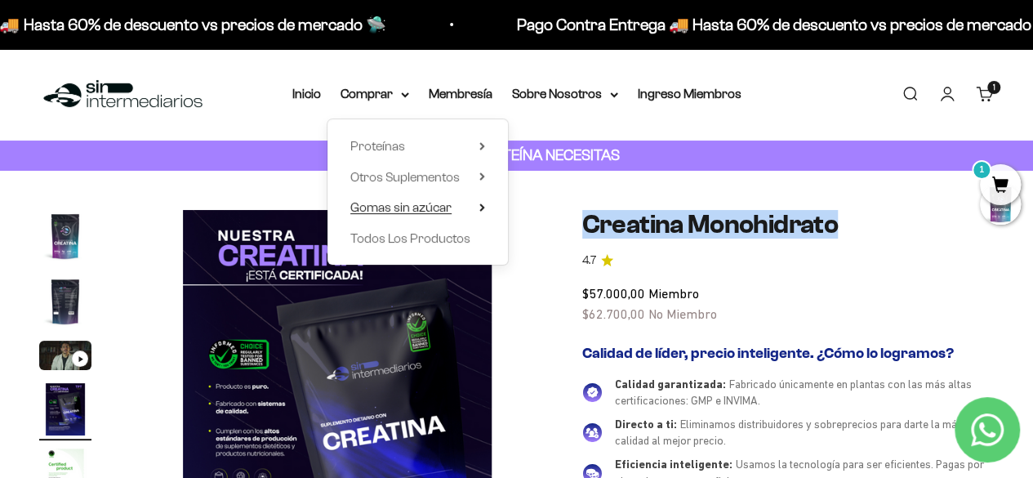
click at [449, 203] on span "Gomas sin azúcar" at bounding box center [400, 207] width 101 height 14
click at [454, 175] on span "Otros Suplementos" at bounding box center [404, 177] width 109 height 14
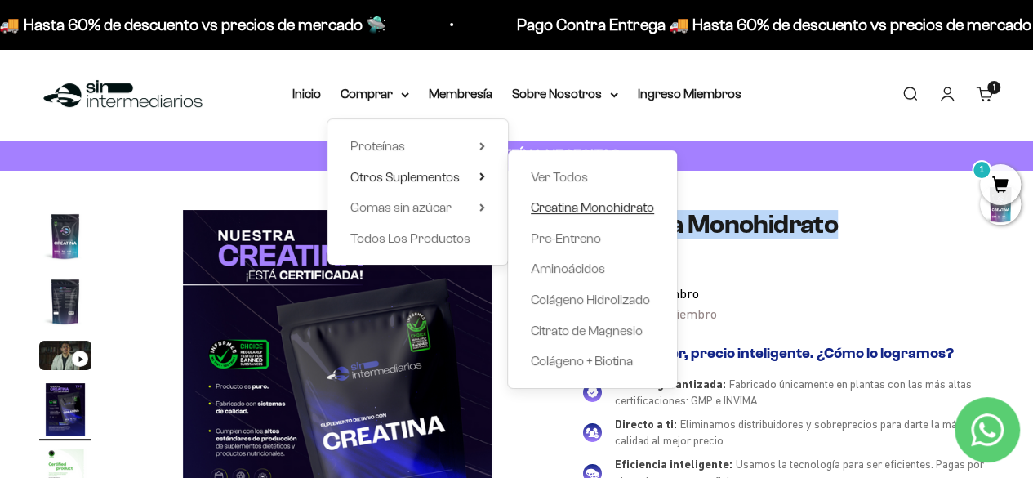
click at [575, 207] on span "Creatina Monohidrato" at bounding box center [592, 207] width 123 height 14
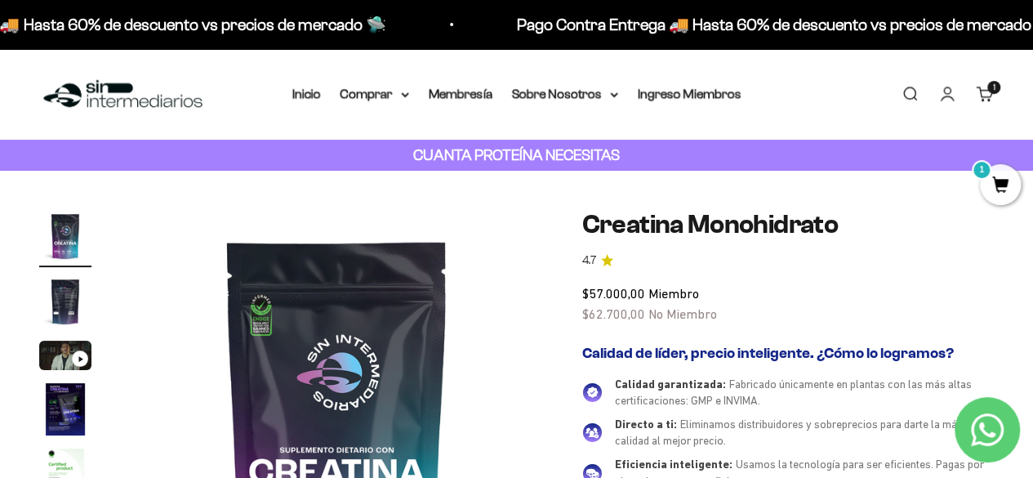
click at [414, 92] on nav "Inicio Comprar Proteínas Ver Todos Whey Iso Vegan" at bounding box center [516, 93] width 449 height 21
click at [401, 93] on icon at bounding box center [405, 95] width 8 height 6
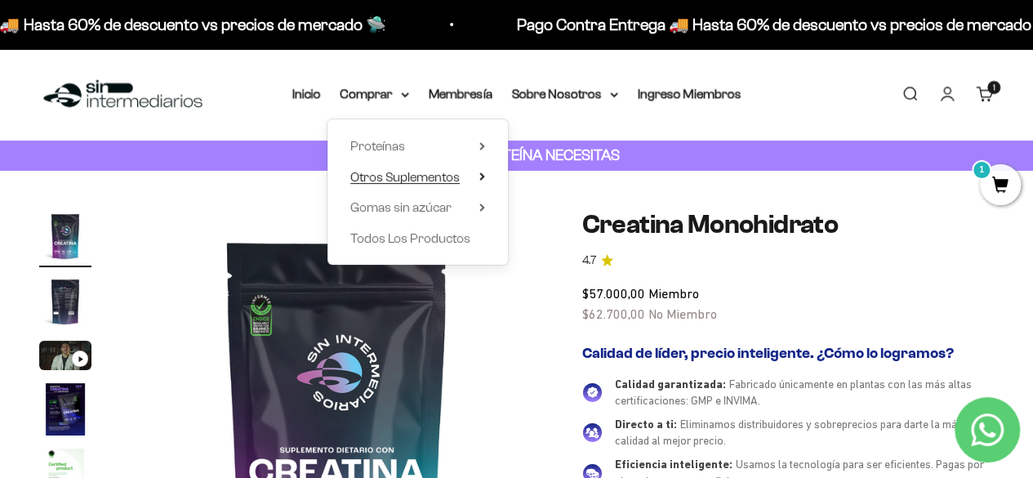
click at [483, 176] on icon at bounding box center [482, 176] width 6 height 8
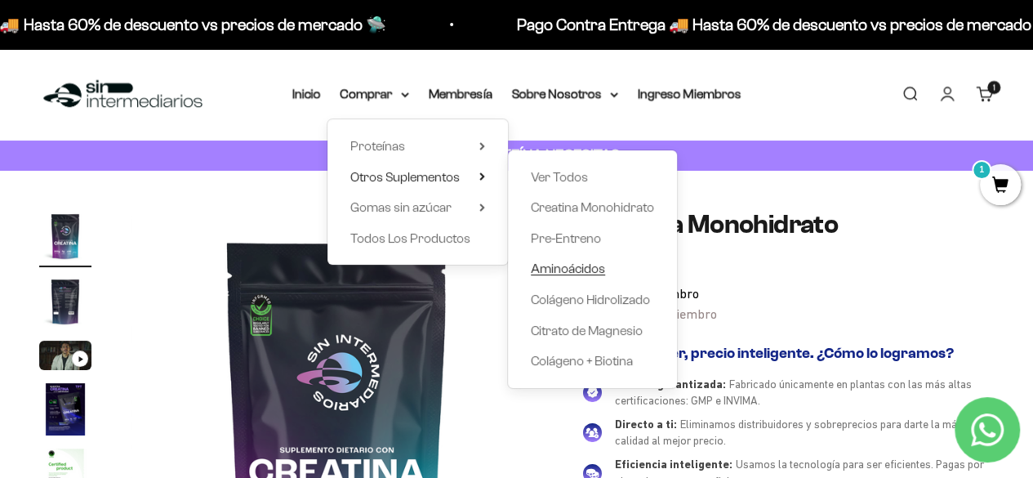
click at [577, 265] on span "Aminoácidos" at bounding box center [568, 268] width 74 height 14
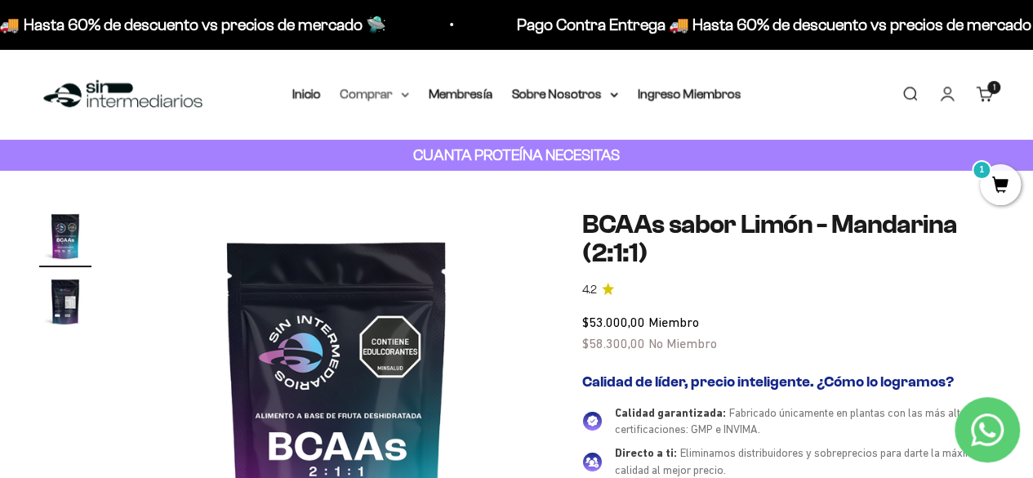
click at [407, 97] on icon at bounding box center [405, 95] width 8 height 6
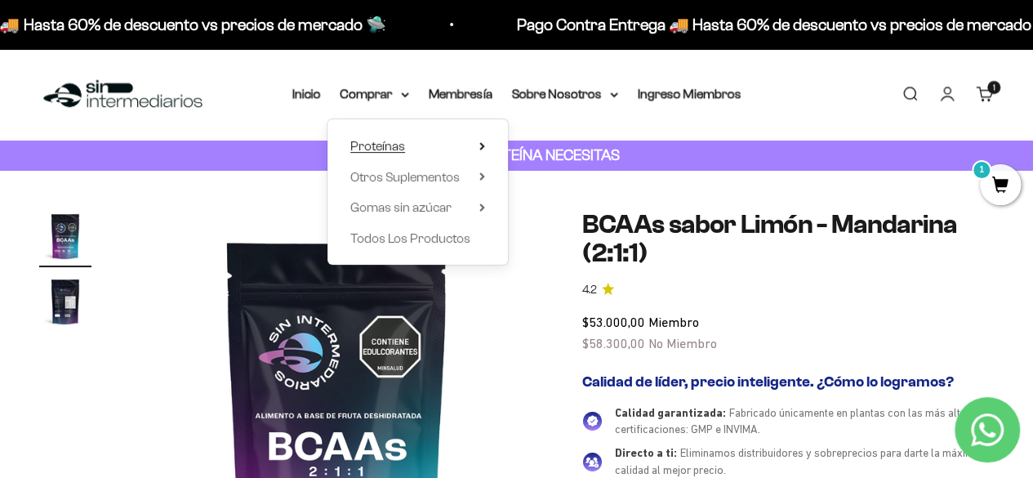
click at [422, 140] on summary "Proteínas" at bounding box center [417, 146] width 135 height 21
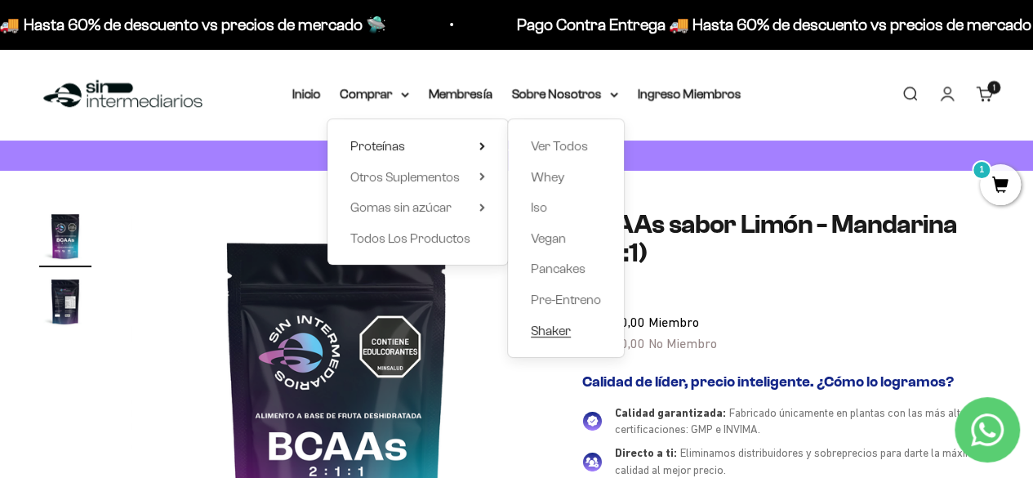
click at [555, 327] on span "Shaker" at bounding box center [551, 330] width 40 height 14
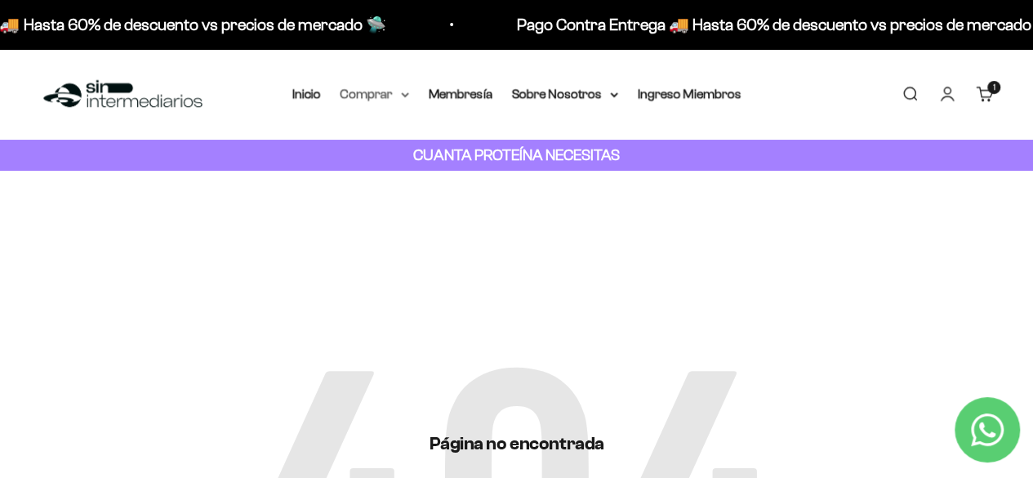
click at [396, 88] on summary "Comprar" at bounding box center [375, 93] width 69 height 21
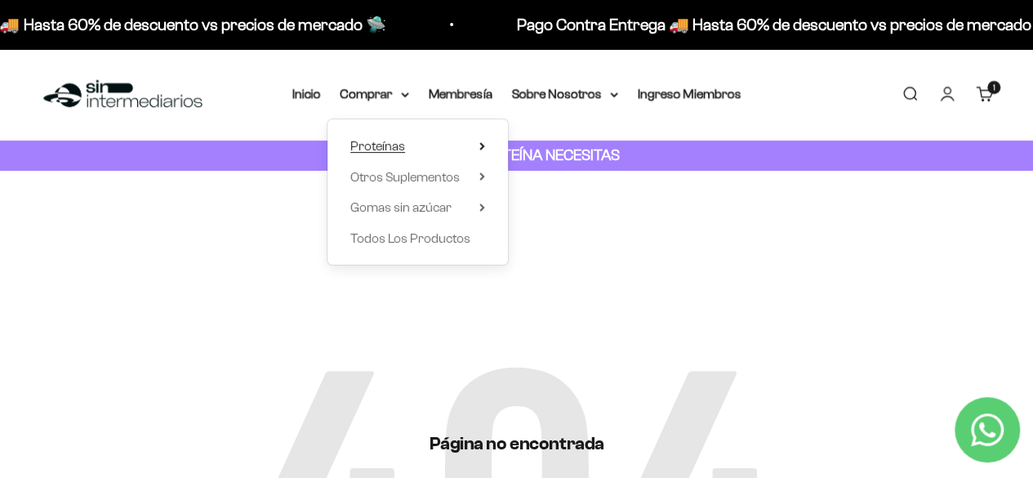
click at [441, 138] on summary "Proteínas" at bounding box center [417, 146] width 135 height 21
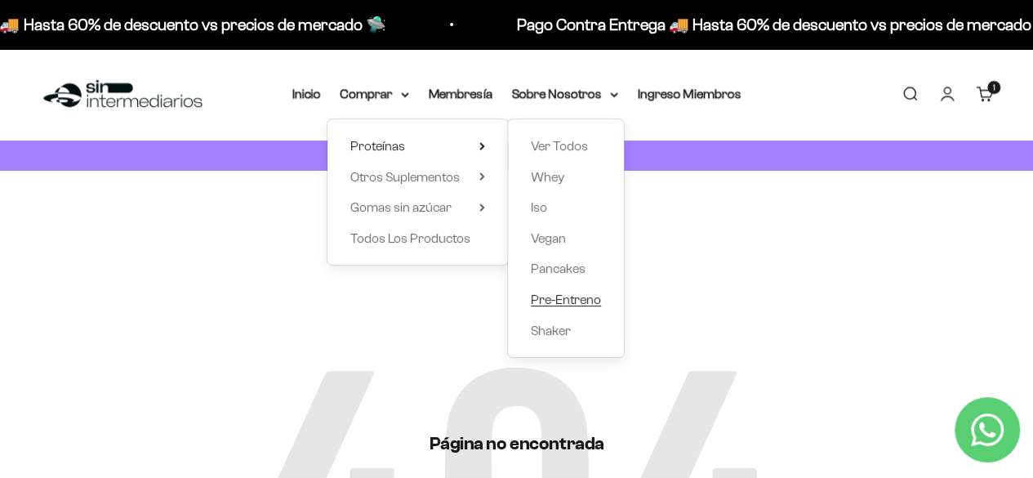
click at [565, 300] on span "Pre-Entreno" at bounding box center [566, 299] width 70 height 14
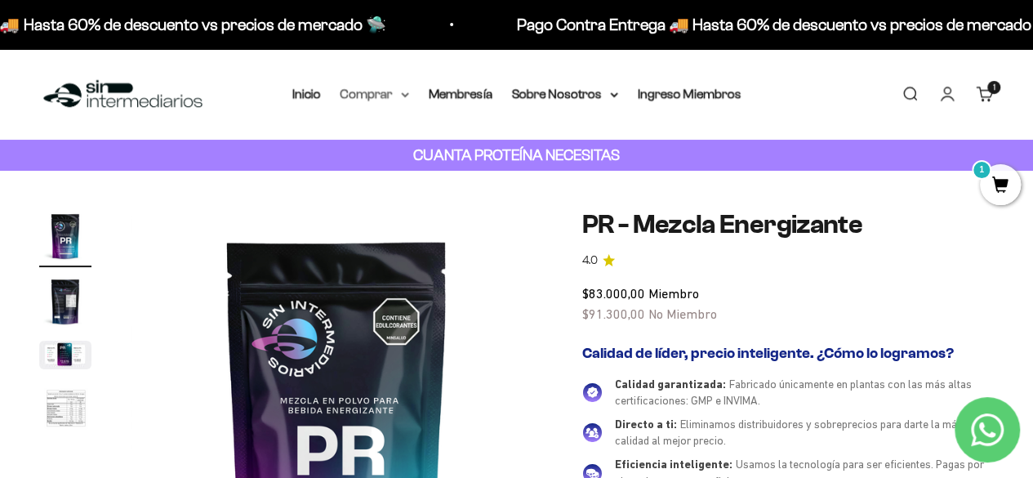
click at [394, 92] on summary "Comprar" at bounding box center [375, 93] width 69 height 21
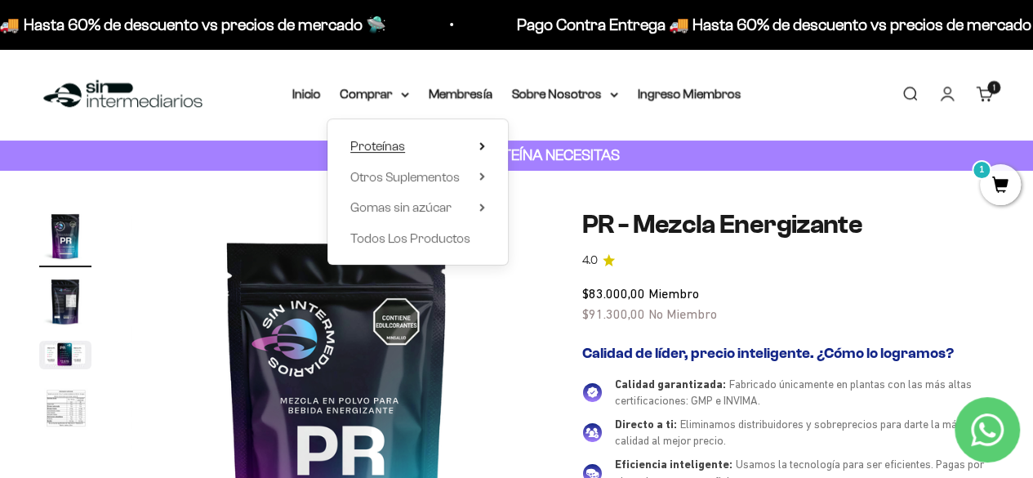
click at [435, 145] on summary "Proteínas" at bounding box center [417, 146] width 135 height 21
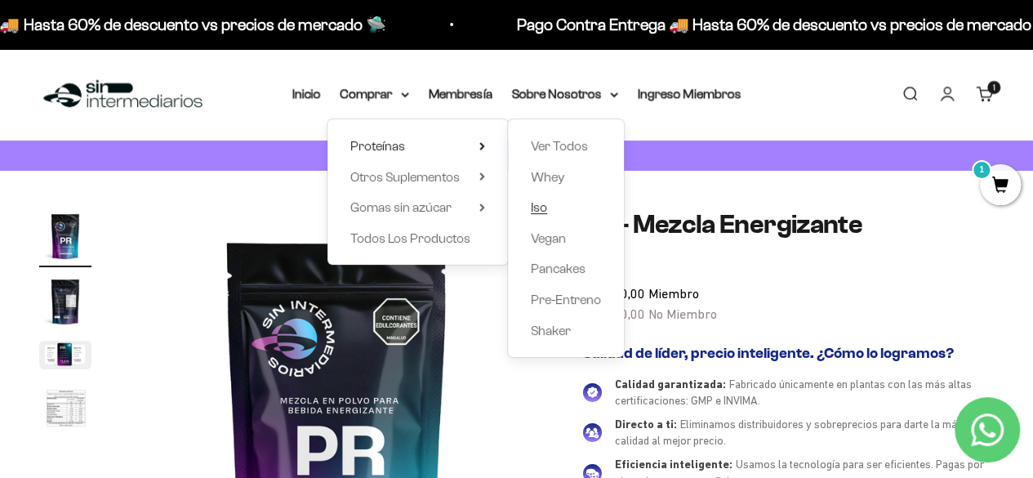
click at [546, 208] on span "Iso" at bounding box center [539, 207] width 16 height 14
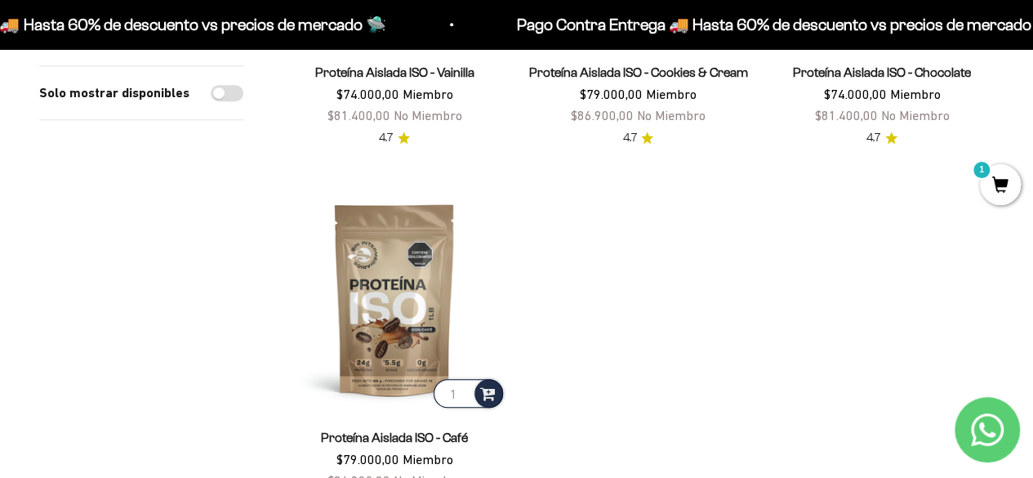
scroll to position [217, 0]
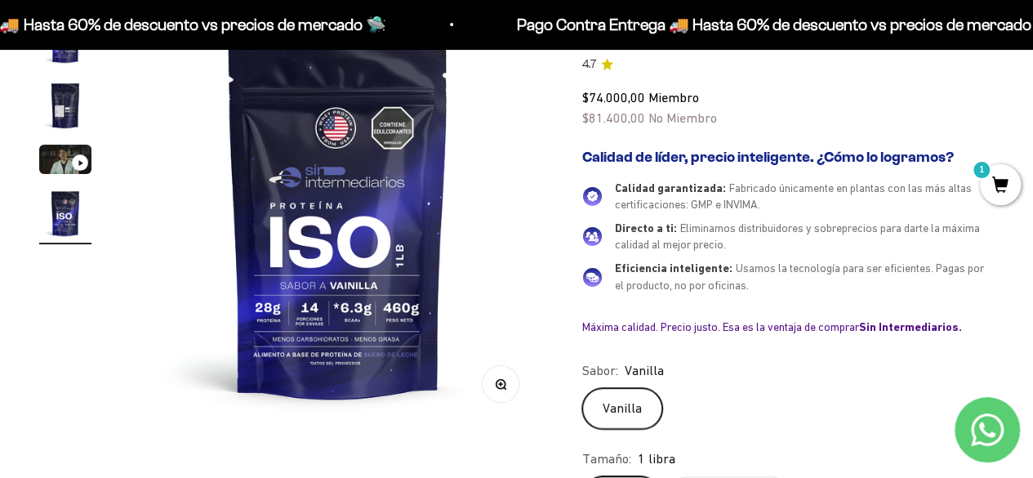
scroll to position [217, 0]
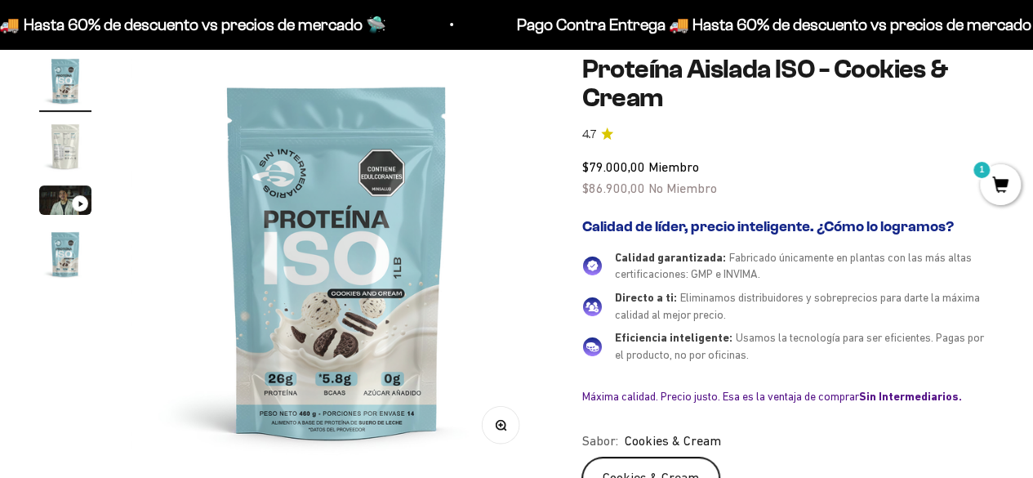
scroll to position [217, 0]
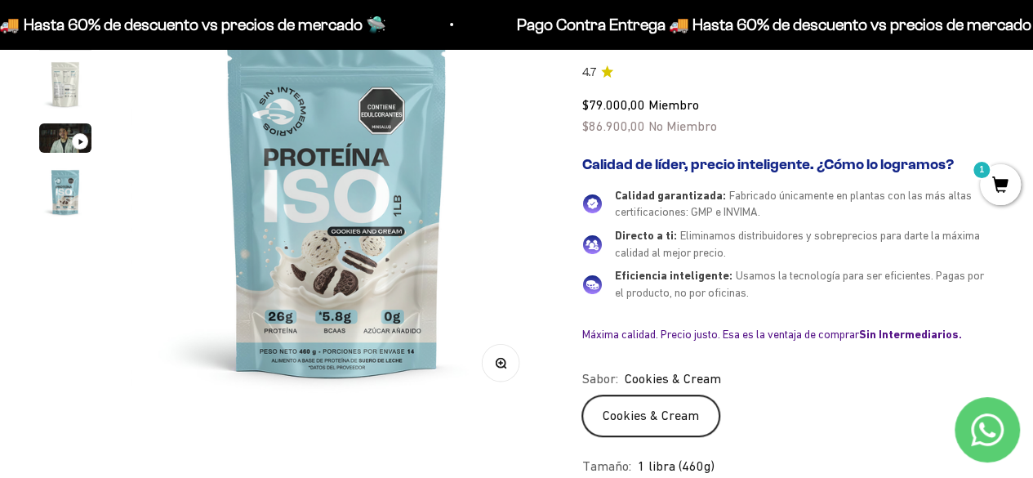
click at [61, 197] on img "Ir al artículo 4" at bounding box center [65, 192] width 52 height 52
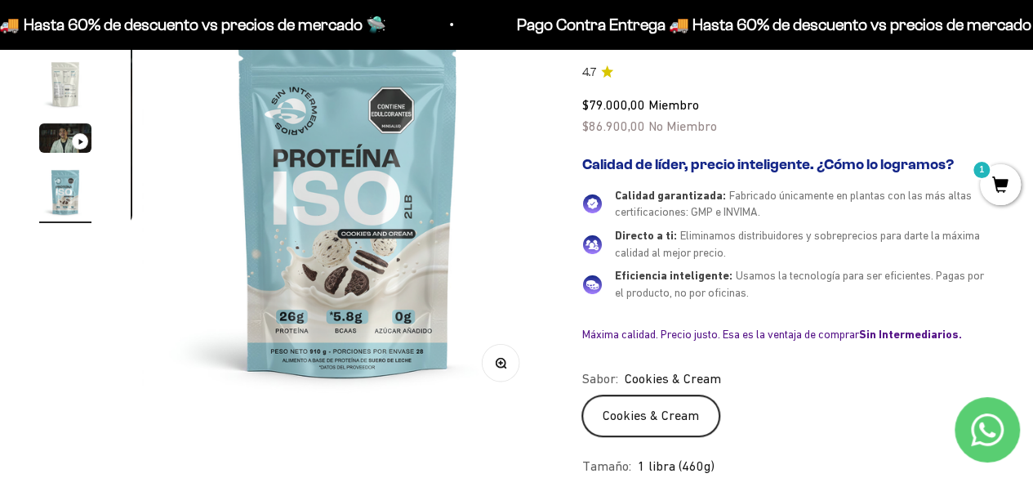
scroll to position [0, 1264]
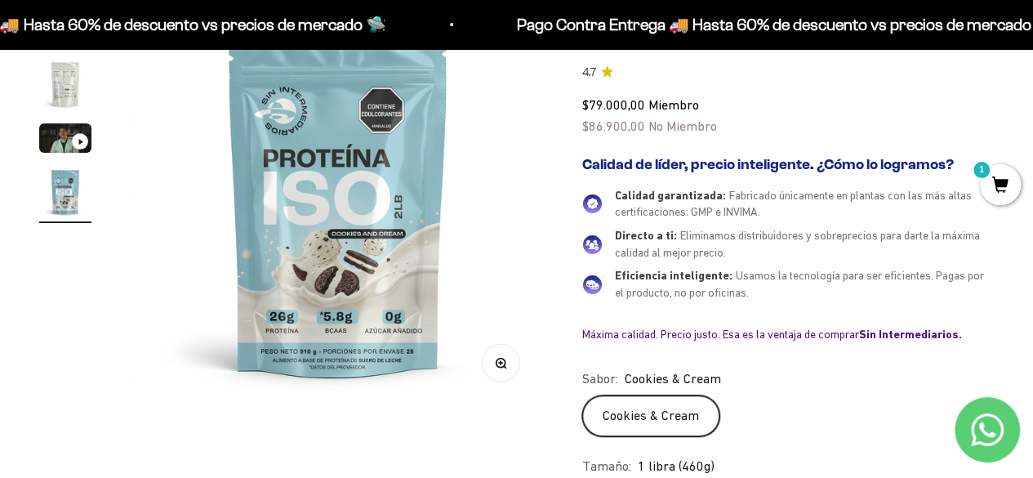
click at [69, 86] on img "Ir al artículo 2" at bounding box center [65, 84] width 52 height 52
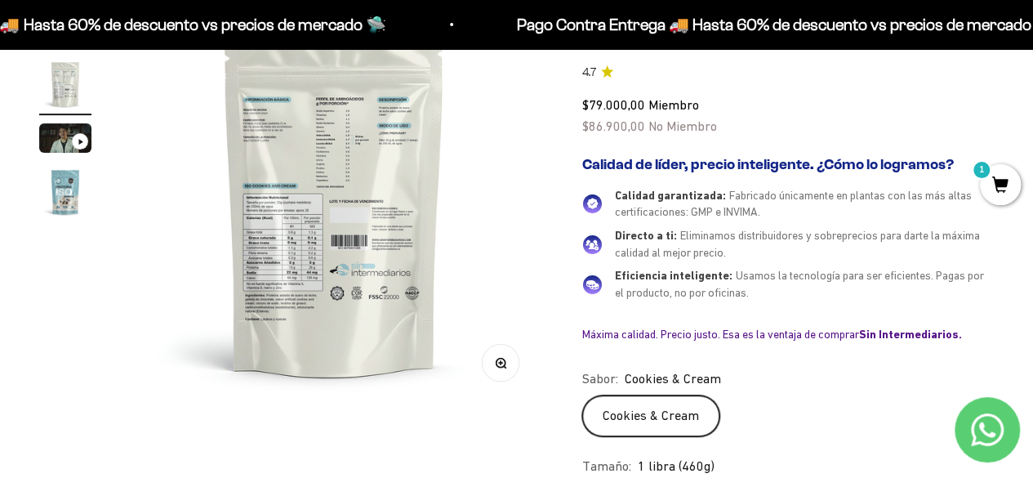
scroll to position [0, 421]
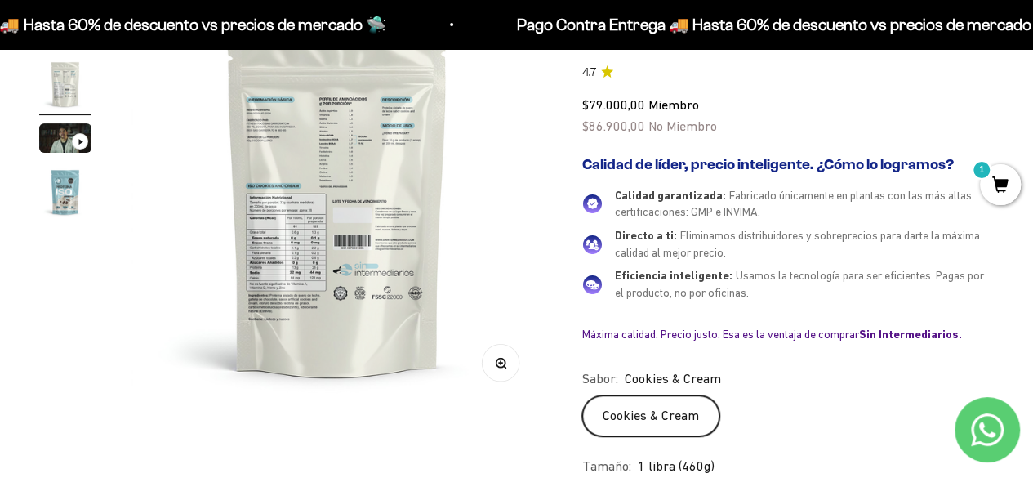
click at [273, 115] on img at bounding box center [337, 199] width 412 height 412
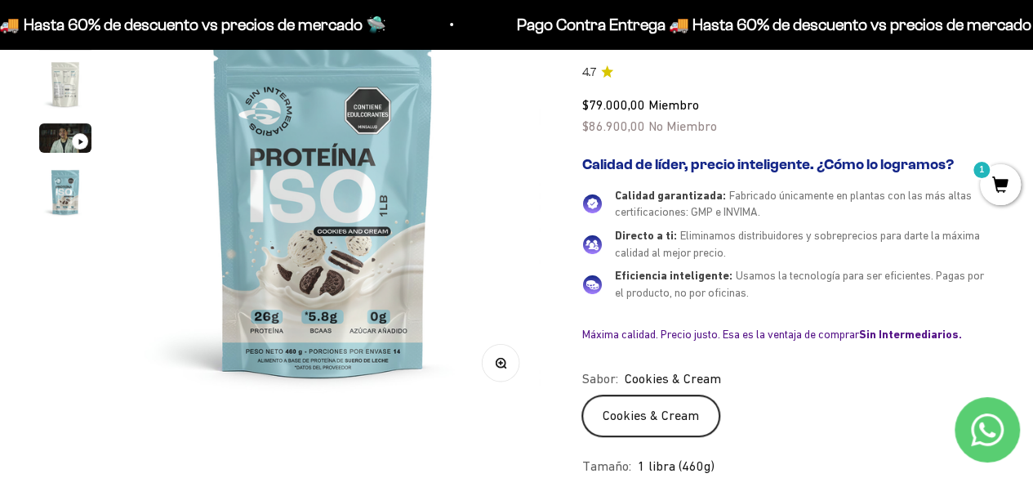
scroll to position [0, 0]
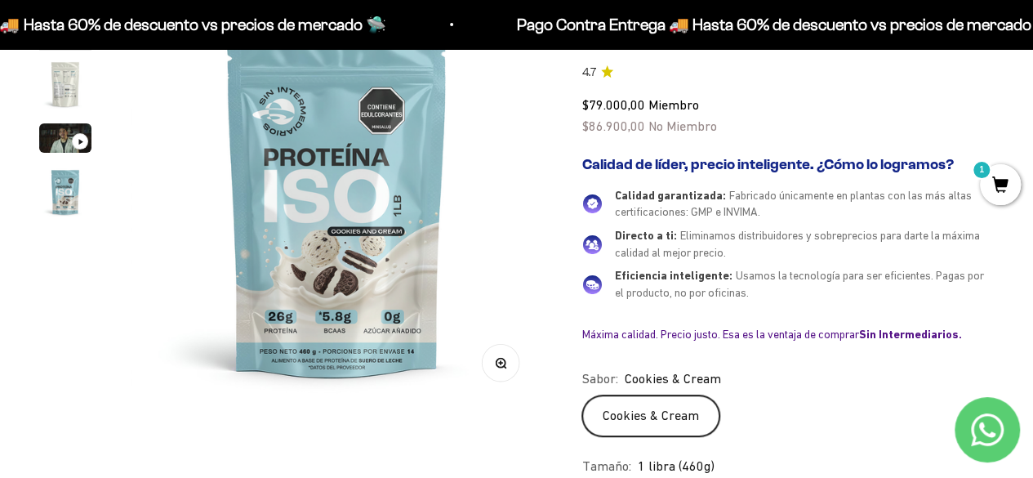
click at [47, 89] on img "Ir al artículo 2" at bounding box center [65, 84] width 52 height 52
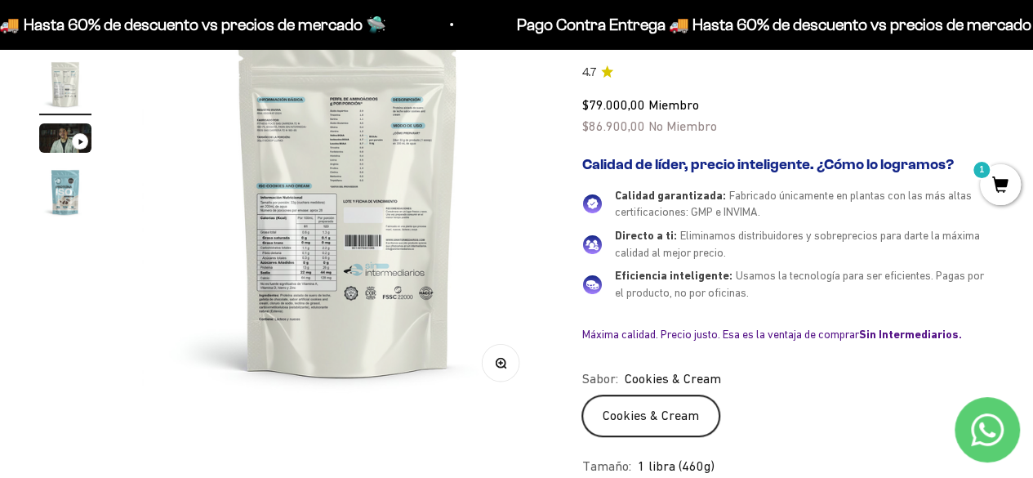
scroll to position [0, 421]
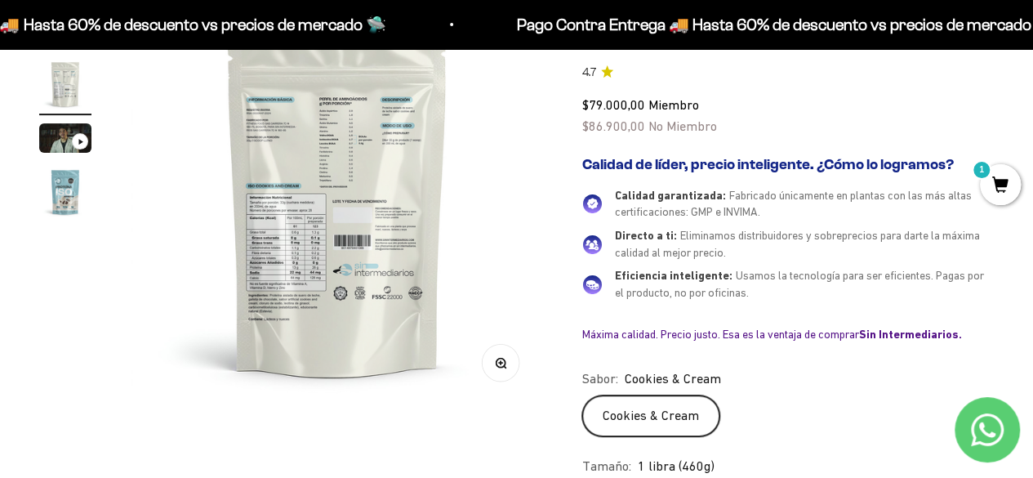
click at [501, 365] on circle "button" at bounding box center [500, 362] width 9 height 9
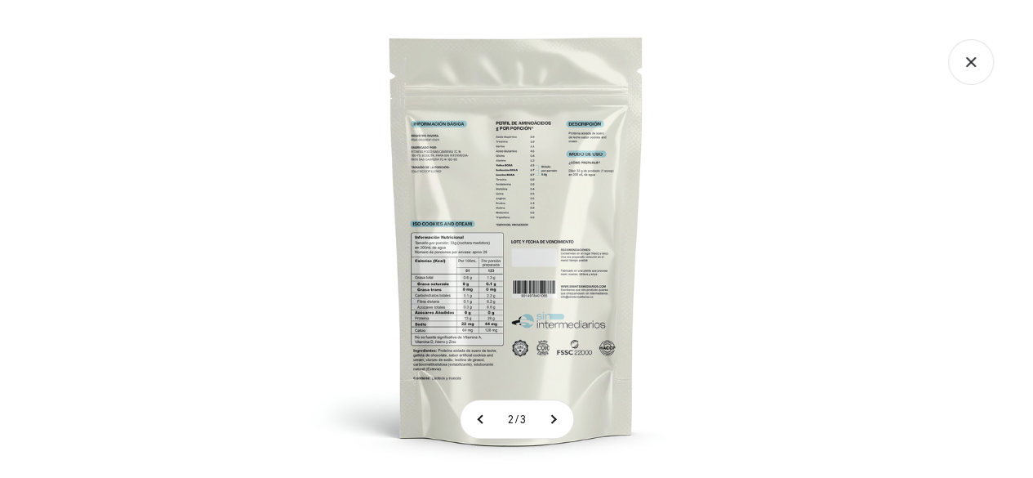
click at [490, 174] on img at bounding box center [517, 239] width 478 height 478
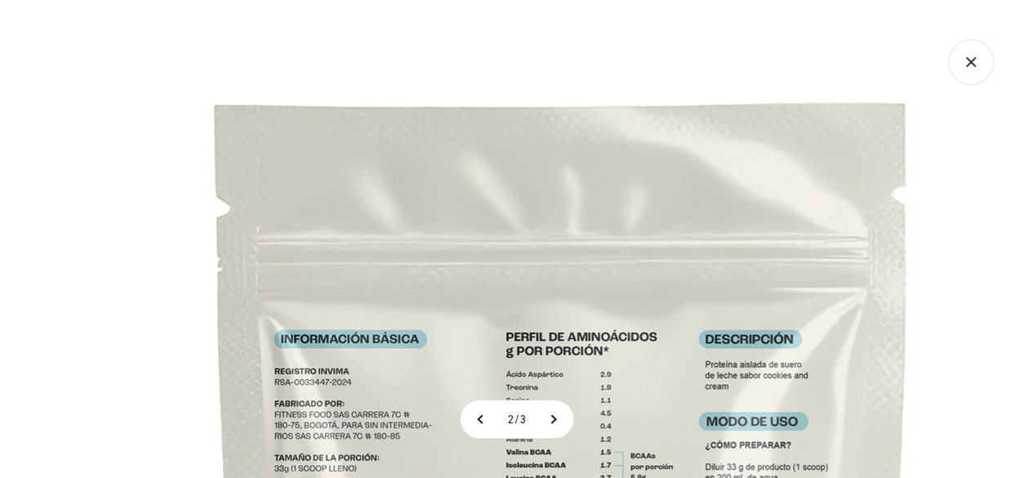
click at [965, 70] on icon "Cerrar galería" at bounding box center [971, 62] width 46 height 46
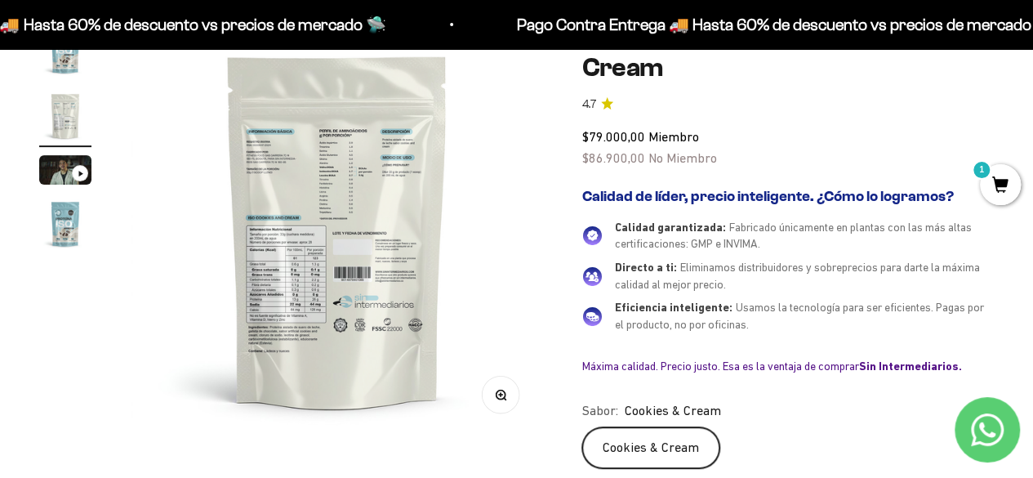
scroll to position [109, 0]
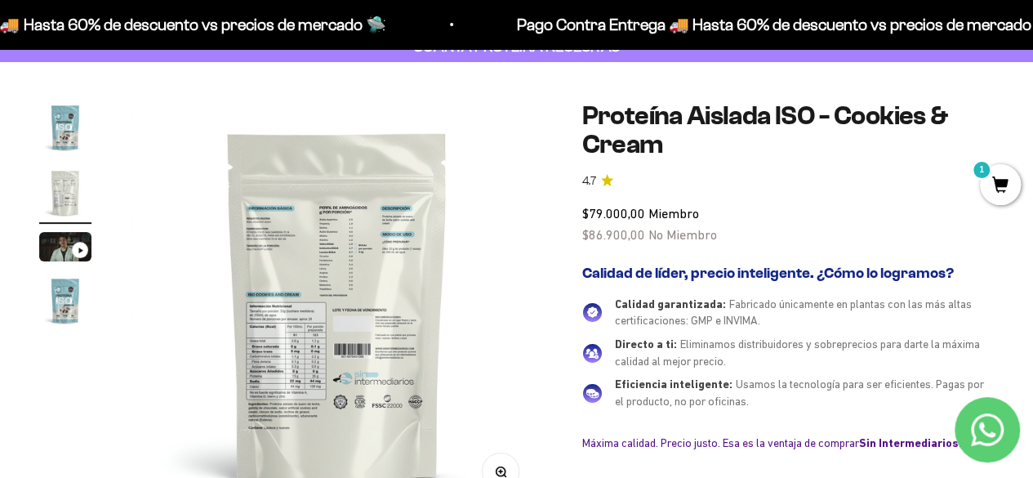
click at [51, 125] on img "Ir al artículo 1" at bounding box center [65, 127] width 52 height 52
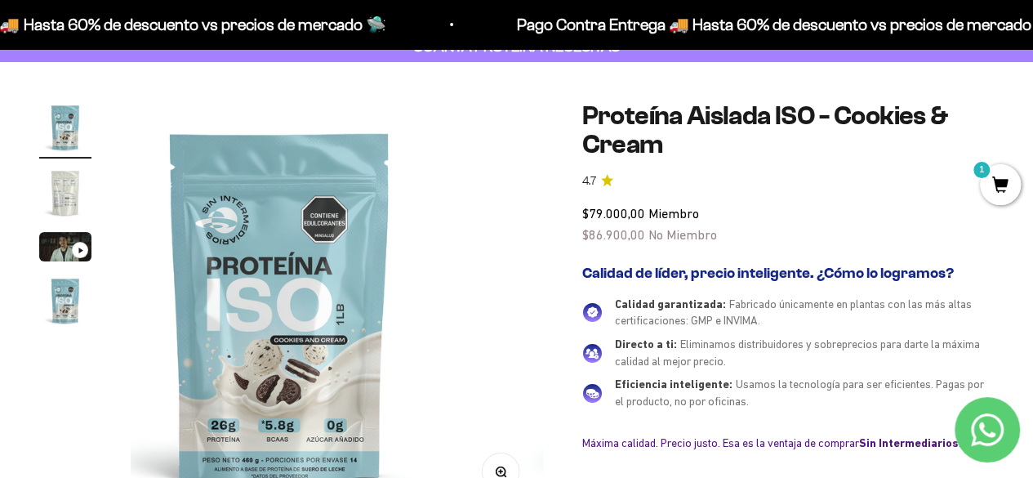
scroll to position [0, 0]
